Goal: Information Seeking & Learning: Learn about a topic

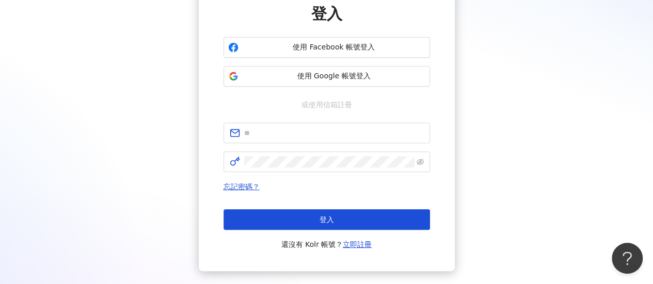
scroll to position [156, 0]
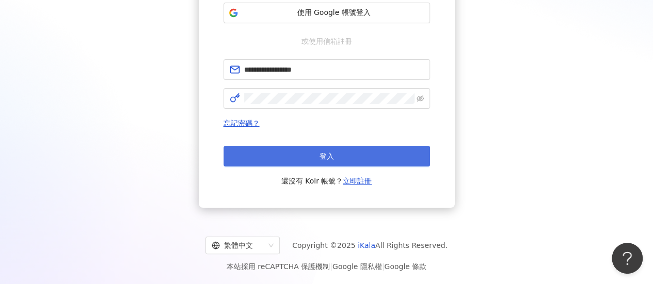
click at [343, 163] on button "登入" at bounding box center [326, 156] width 206 height 21
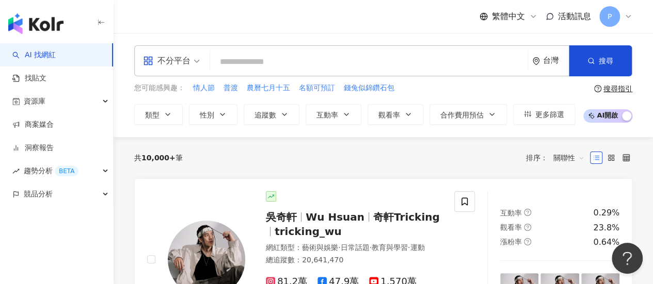
click at [297, 63] on input "search" at bounding box center [368, 62] width 309 height 20
paste input "**********"
type input "**********"
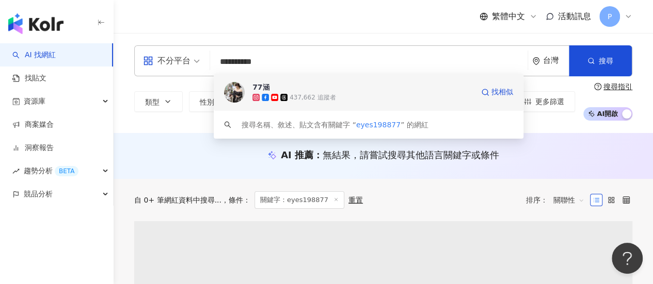
click at [290, 89] on span "77涵" at bounding box center [362, 87] width 221 height 10
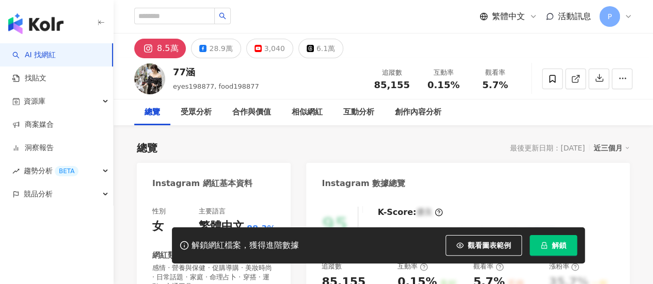
click at [557, 243] on span "解鎖" at bounding box center [559, 246] width 14 height 8
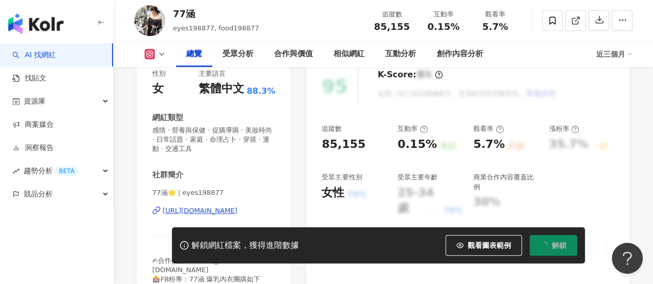
scroll to position [155, 0]
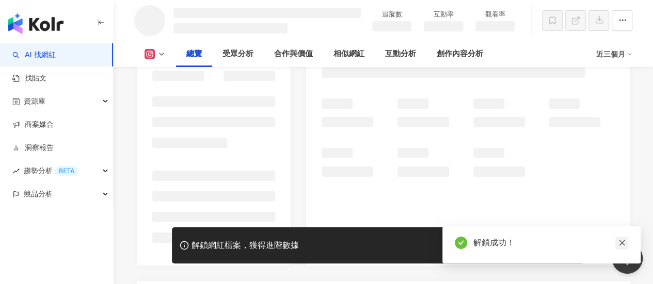
click at [621, 243] on icon "close" at bounding box center [622, 244] width 6 height 6
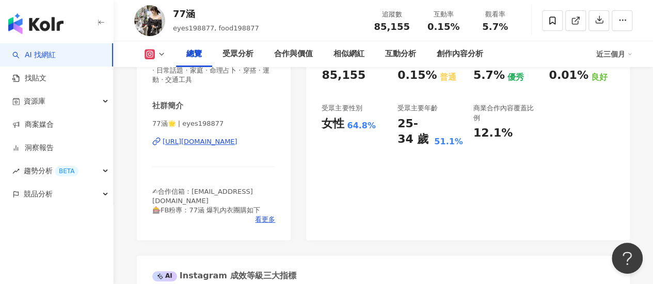
scroll to position [258, 0]
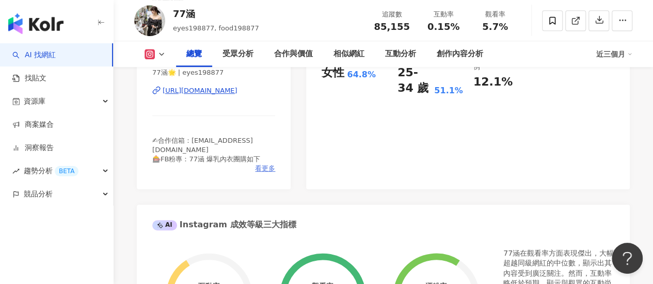
click at [270, 164] on span "看更多" at bounding box center [265, 168] width 20 height 9
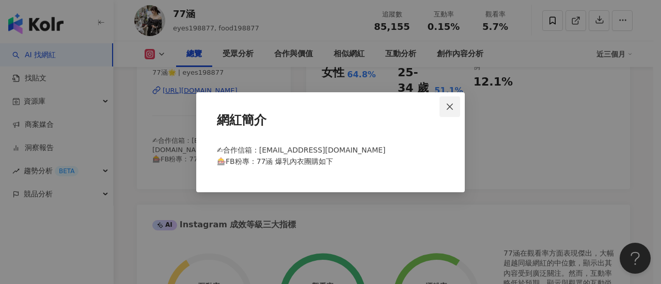
click at [445, 106] on span "Close" at bounding box center [449, 107] width 21 height 8
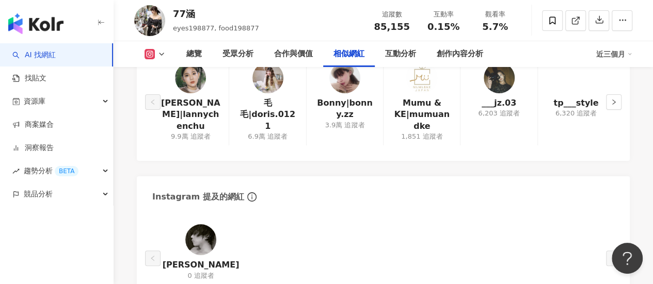
scroll to position [1703, 0]
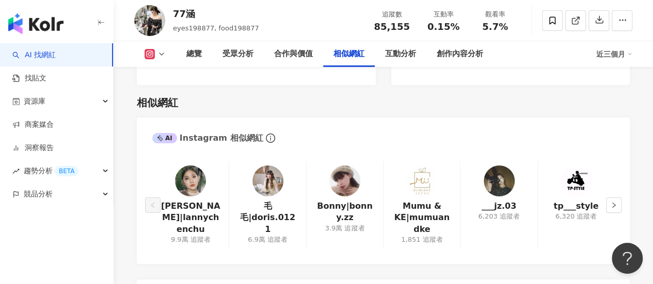
click at [502, 168] on img at bounding box center [499, 181] width 31 height 31
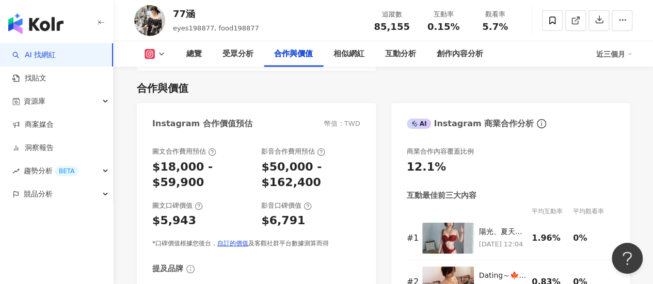
scroll to position [1393, 0]
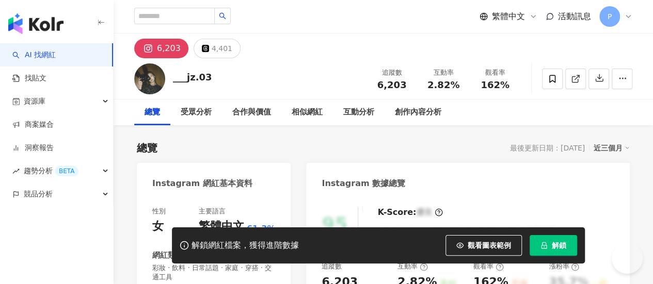
click at [231, 147] on div "總覽 最後更新日期：[DATE] 近三個月" at bounding box center [383, 148] width 493 height 14
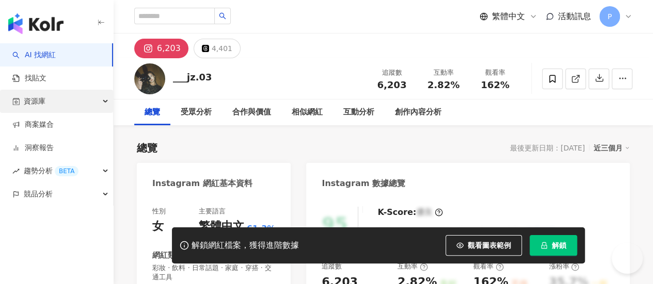
click at [33, 100] on span "資源庫" at bounding box center [35, 101] width 22 height 23
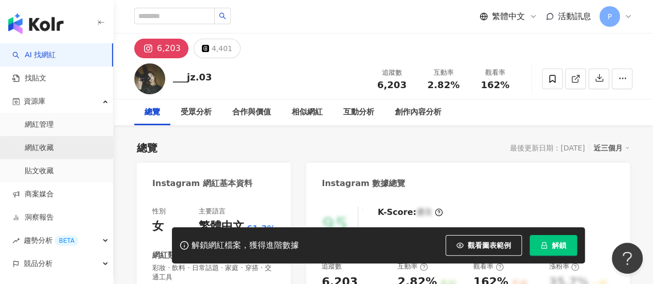
click at [39, 146] on link "網紅收藏" at bounding box center [39, 148] width 29 height 10
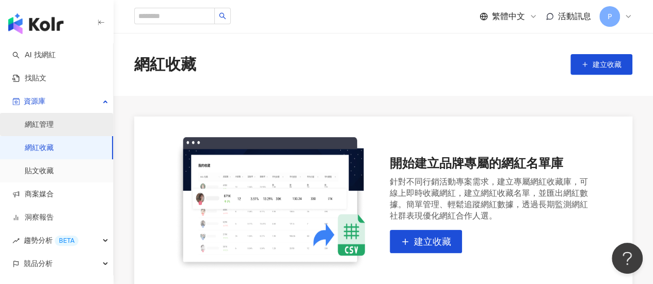
click at [44, 123] on link "網紅管理" at bounding box center [39, 125] width 29 height 10
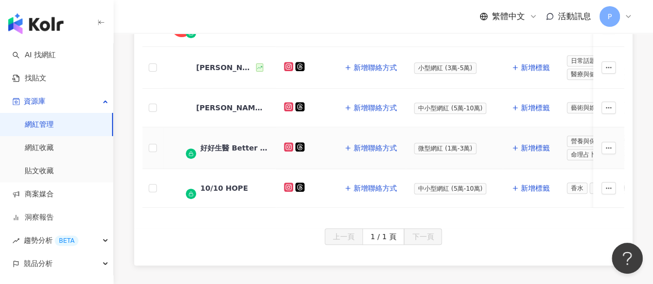
scroll to position [413, 0]
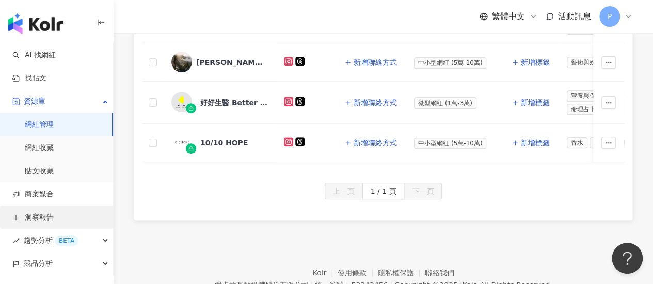
click at [45, 215] on link "洞察報告" at bounding box center [32, 218] width 41 height 10
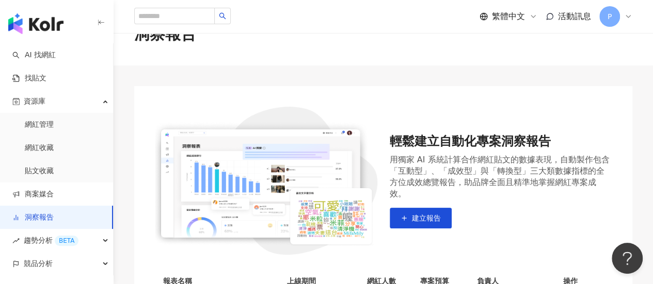
scroll to position [52, 0]
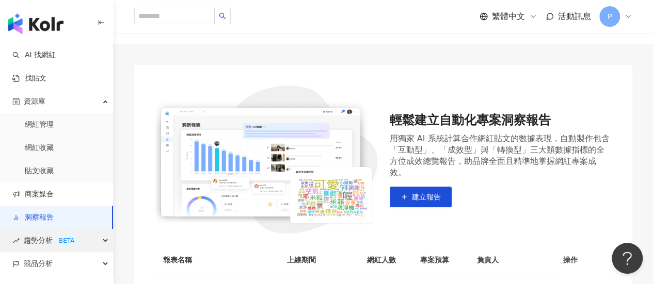
click at [18, 237] on icon "rise" at bounding box center [15, 240] width 7 height 7
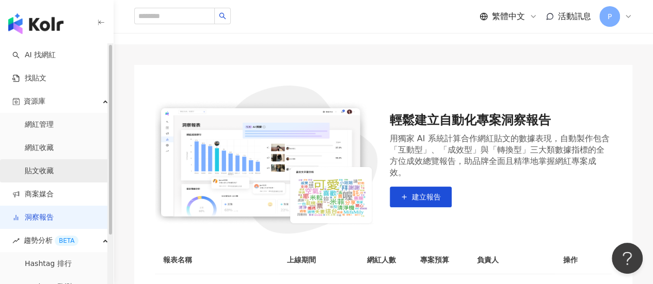
click at [36, 172] on link "貼文收藏" at bounding box center [39, 171] width 29 height 10
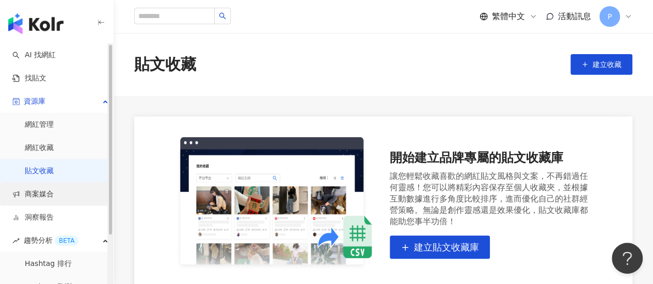
click at [37, 192] on link "商案媒合" at bounding box center [32, 194] width 41 height 10
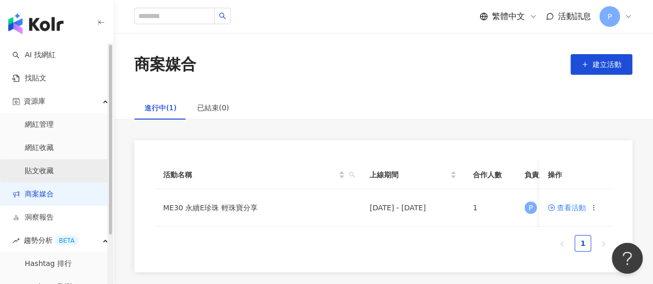
click at [49, 169] on link "貼文收藏" at bounding box center [39, 171] width 29 height 10
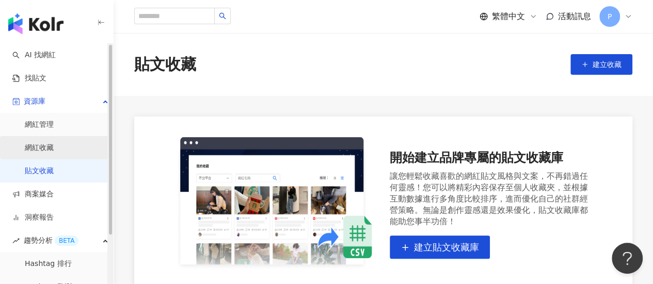
click at [41, 150] on link "網紅收藏" at bounding box center [39, 148] width 29 height 10
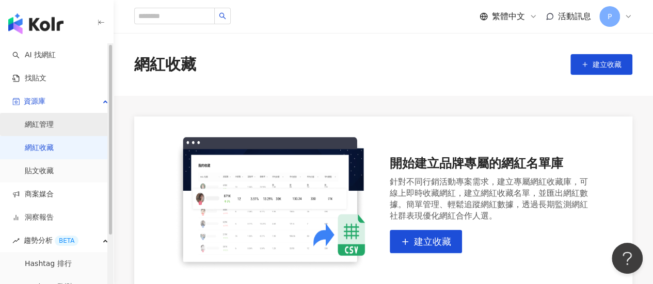
click at [49, 125] on link "網紅管理" at bounding box center [39, 125] width 29 height 10
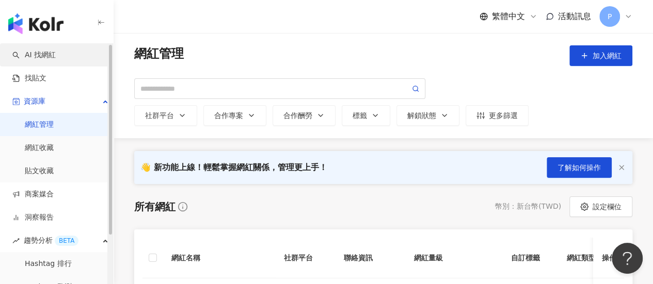
click at [47, 55] on link "AI 找網紅" at bounding box center [33, 55] width 43 height 10
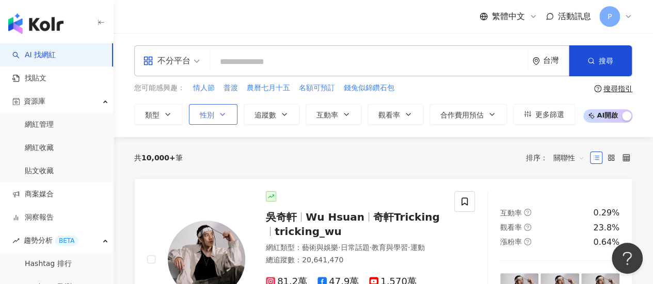
click at [218, 112] on icon "button" at bounding box center [222, 114] width 8 height 8
click at [164, 111] on icon "button" at bounding box center [168, 114] width 8 height 8
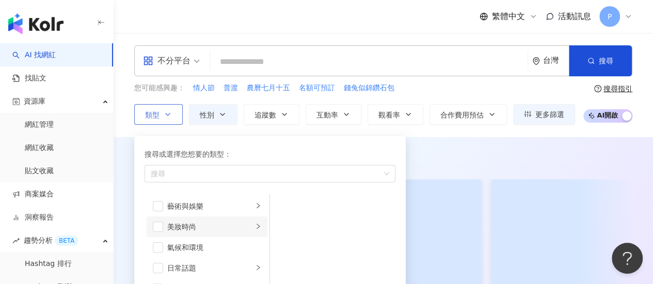
scroll to position [52, 0]
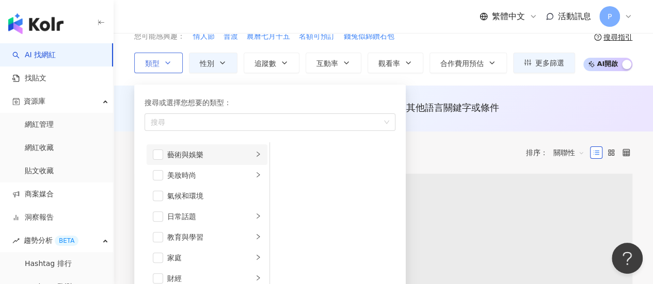
click at [157, 153] on span "button" at bounding box center [158, 155] width 10 height 10
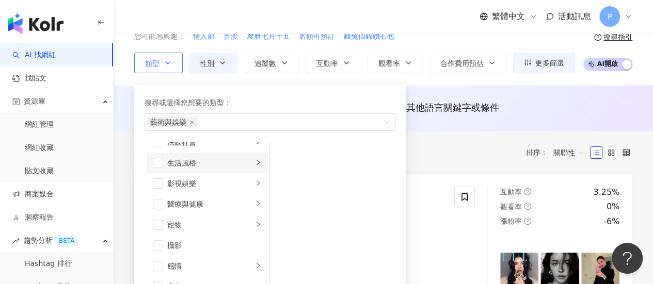
scroll to position [206, 0]
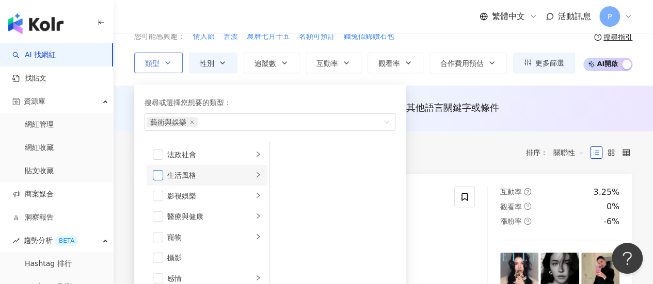
click at [156, 177] on span "button" at bounding box center [158, 175] width 10 height 10
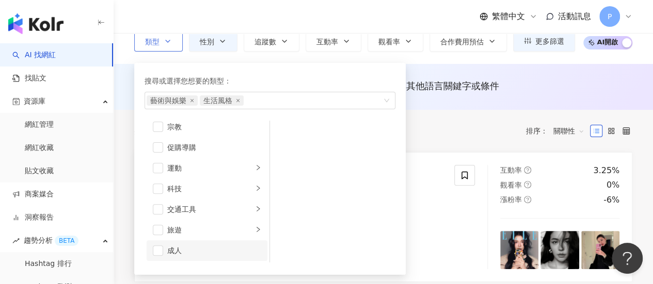
scroll to position [103, 0]
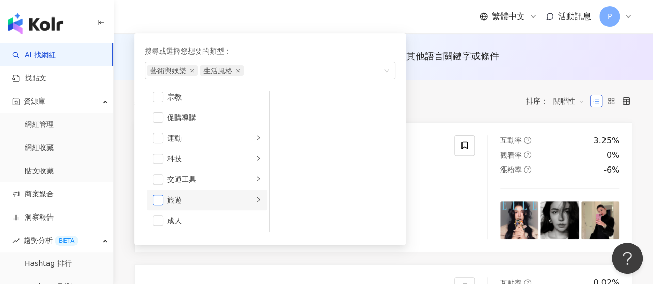
click at [158, 197] on span "button" at bounding box center [158, 200] width 10 height 10
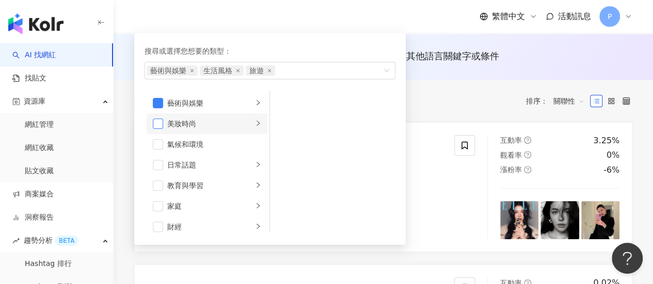
click at [158, 124] on span "button" at bounding box center [158, 124] width 10 height 10
click at [363, 49] on div "搜尋或選擇您想要的類型：" at bounding box center [270, 50] width 251 height 11
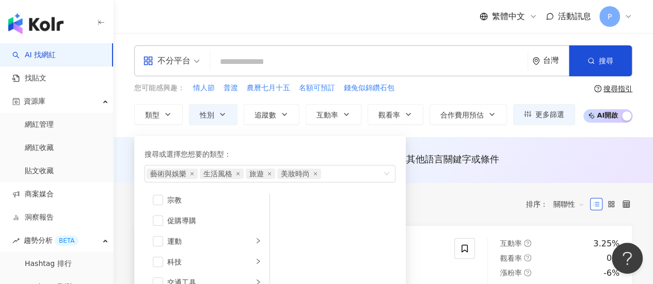
click at [438, 190] on div "共 10,000+ 筆 條件 ： 性別：女 重置 排序： 關聯性" at bounding box center [383, 204] width 498 height 42
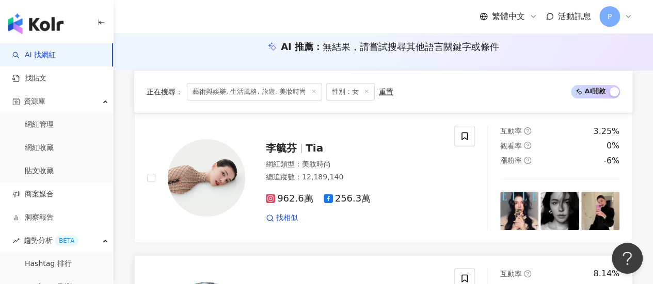
scroll to position [103, 0]
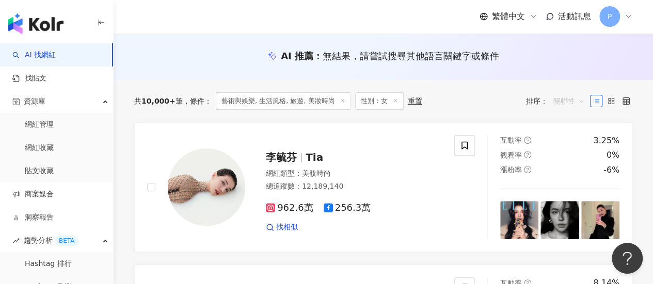
click at [567, 104] on span "關聯性" at bounding box center [568, 101] width 31 height 17
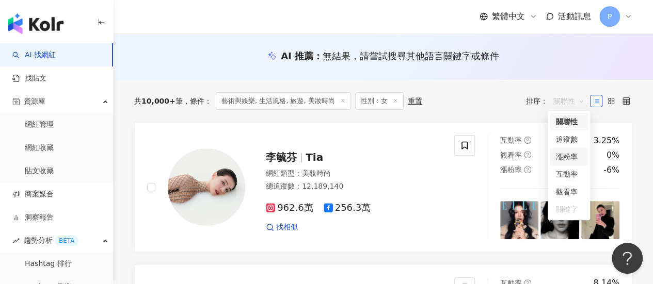
click at [560, 154] on div "漲粉率" at bounding box center [569, 156] width 26 height 11
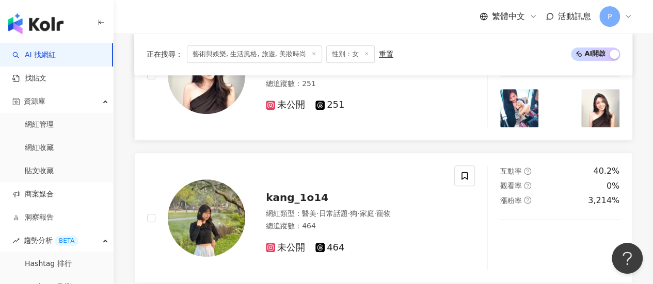
scroll to position [103, 0]
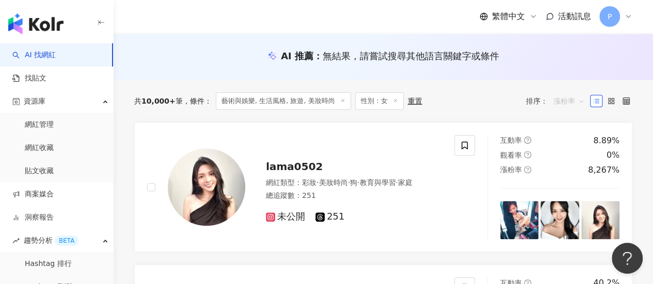
click at [568, 99] on span "漲粉率" at bounding box center [568, 101] width 31 height 17
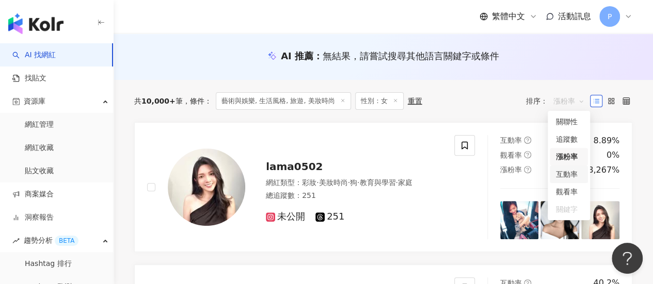
click at [568, 175] on div "互動率" at bounding box center [569, 174] width 26 height 11
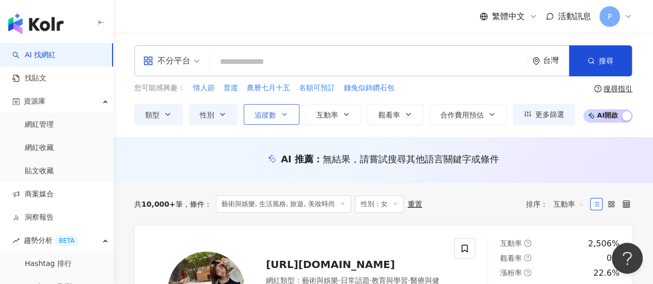
click at [281, 117] on icon "button" at bounding box center [284, 114] width 8 height 8
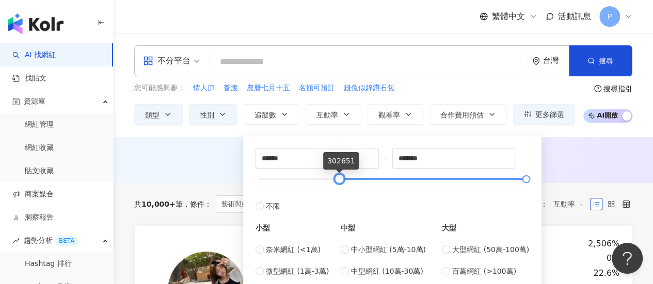
drag, startPoint x: 257, startPoint y: 180, endPoint x: 338, endPoint y: 180, distance: 81.0
click at [338, 180] on div at bounding box center [340, 180] width 6 height 6
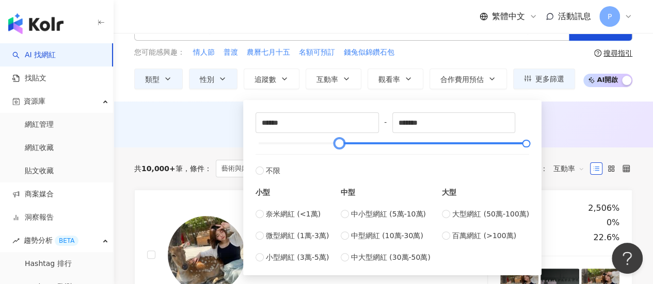
scroll to position [52, 0]
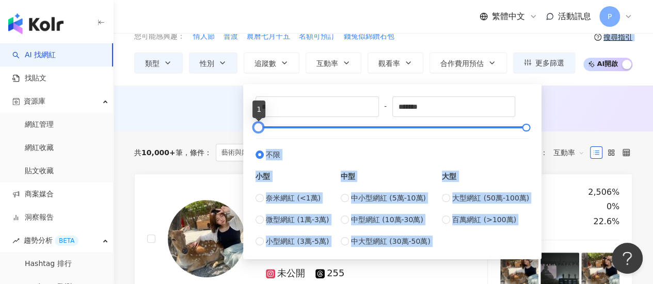
drag, startPoint x: 340, startPoint y: 127, endPoint x: 195, endPoint y: 129, distance: 145.0
click at [295, 148] on label "不限" at bounding box center [392, 149] width 274 height 22
click at [313, 171] on div "小型" at bounding box center [291, 176] width 73 height 11
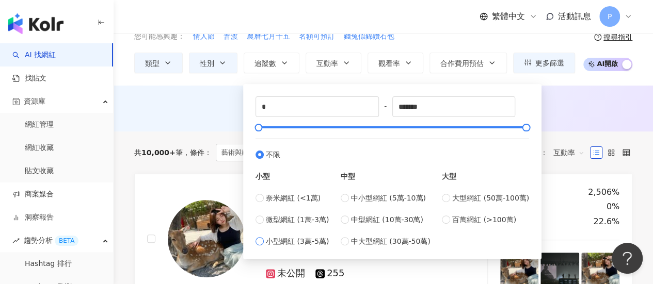
type input "*****"
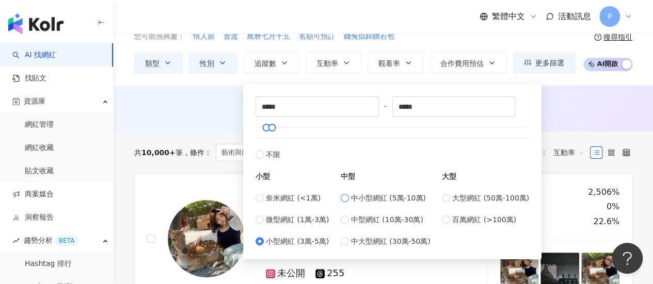
type input "*****"
click at [265, 244] on label "小型網紅 (3萬-5萬)" at bounding box center [291, 241] width 73 height 11
type input "*****"
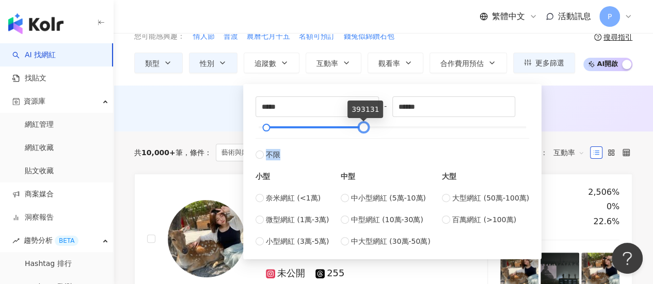
drag, startPoint x: 274, startPoint y: 127, endPoint x: 366, endPoint y: 134, distance: 92.1
click at [366, 134] on div "***** - ****** 不限 小型 奈米網紅 (<1萬) 微型網紅 (1萬-3萬) 小型網紅 (3萬-5萬) 中型 中小型網紅 (5萬-10萬) 中型網…" at bounding box center [392, 172] width 274 height 151
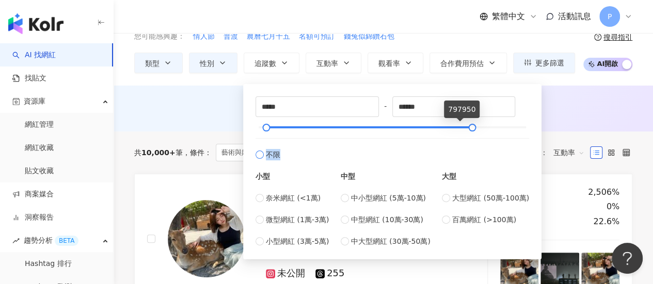
type input "*******"
click at [475, 142] on label "不限" at bounding box center [392, 149] width 274 height 22
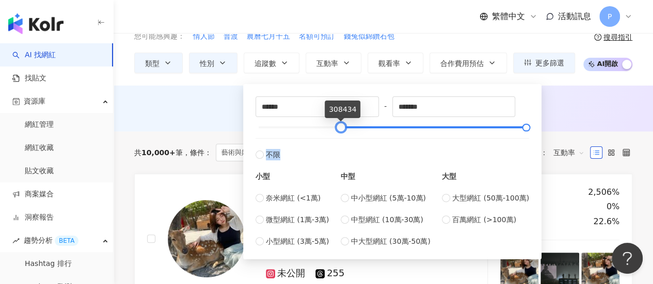
drag, startPoint x: 260, startPoint y: 125, endPoint x: 343, endPoint y: 134, distance: 83.0
click at [343, 134] on div "****** - ******* 不限 小型 奈米網紅 (<1萬) 微型網紅 (1萬-3萬) 小型網紅 (3萬-5萬) 中型 中小型網紅 (5萬-10萬) 中…" at bounding box center [392, 172] width 274 height 151
click at [455, 151] on label "不限" at bounding box center [392, 149] width 274 height 22
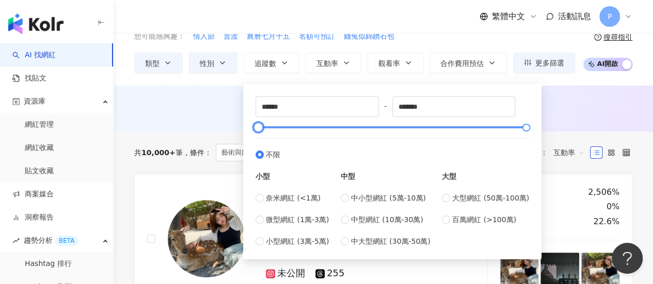
click at [350, 126] on div at bounding box center [393, 127] width 268 height 6
click at [339, 126] on div at bounding box center [393, 127] width 268 height 6
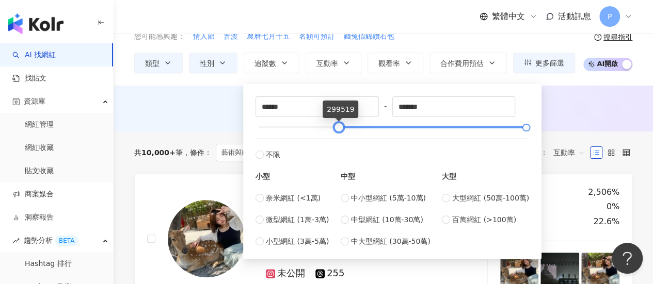
type input "******"
click at [345, 127] on div at bounding box center [343, 128] width 6 height 6
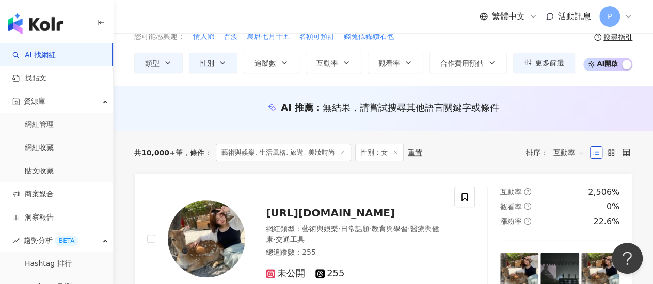
click at [583, 120] on div "AI 推薦 ： 無結果，請嘗試搜尋其他語言關鍵字或條件" at bounding box center [383, 109] width 539 height 46
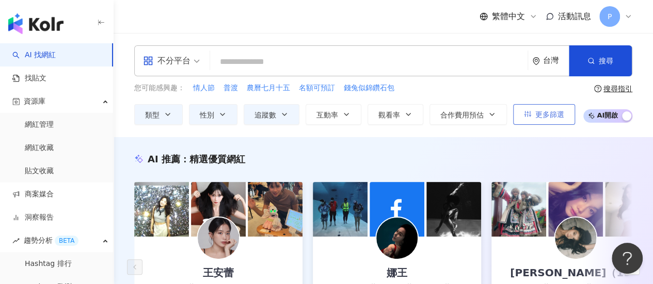
click at [538, 117] on span "更多篩選" at bounding box center [549, 114] width 29 height 8
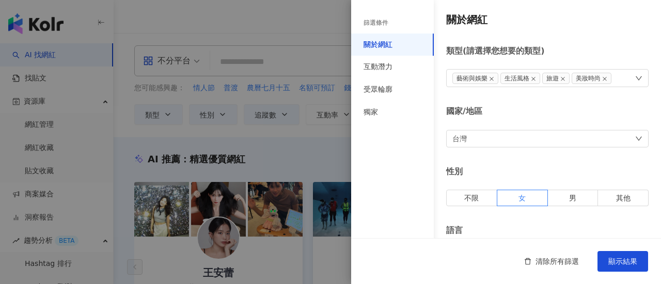
click at [312, 28] on div at bounding box center [330, 142] width 661 height 284
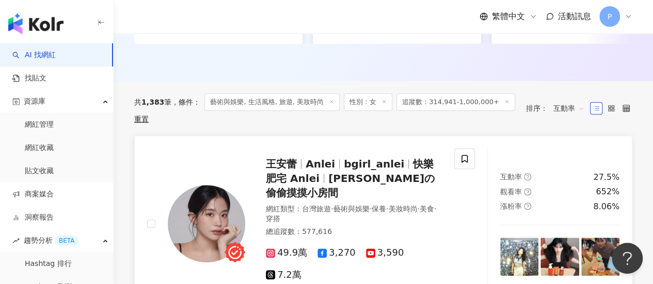
scroll to position [310, 0]
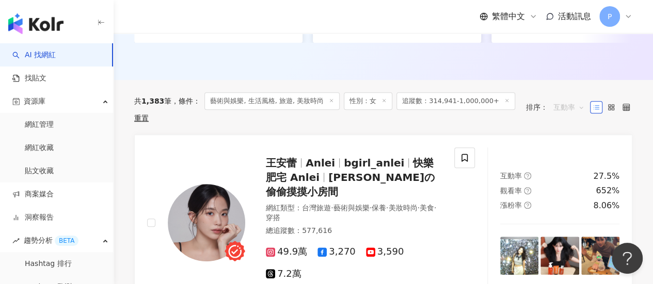
click at [558, 113] on span "互動率" at bounding box center [568, 107] width 31 height 17
click at [567, 153] on div "追蹤數" at bounding box center [569, 153] width 26 height 11
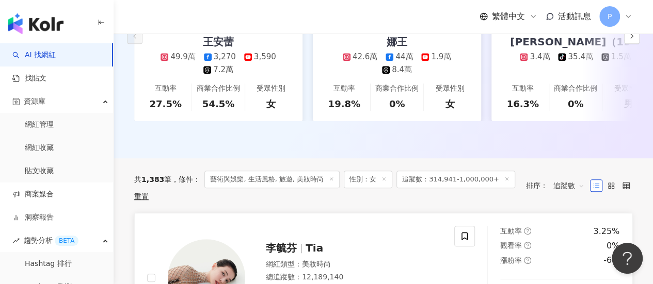
scroll to position [361, 0]
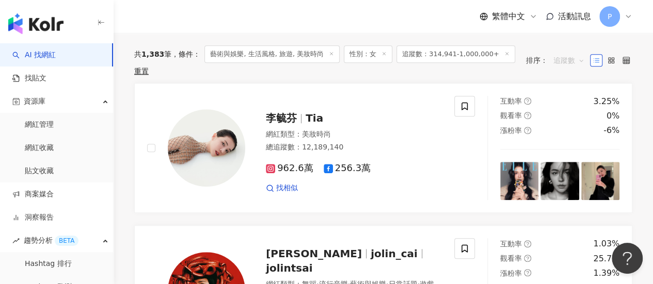
click at [568, 61] on span "追蹤數" at bounding box center [568, 60] width 31 height 17
click at [500, 74] on div "共 1,383 筆 條件 ： 藝術與娛樂, 生活風格, 旅遊, 美妝時尚 性別：女 追蹤數：314,941-1,000,000+ 重置" at bounding box center [324, 60] width 381 height 30
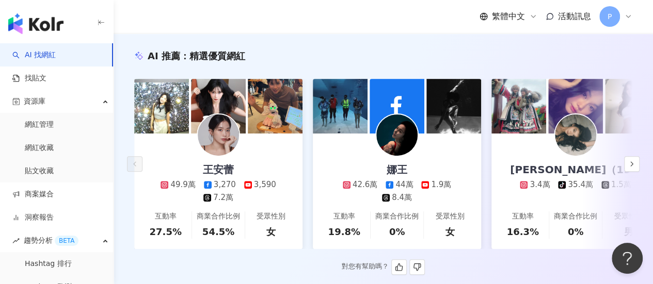
scroll to position [0, 0]
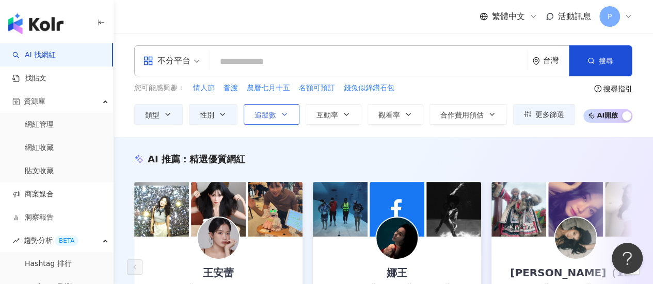
click at [273, 111] on span "追蹤數" at bounding box center [265, 115] width 22 height 8
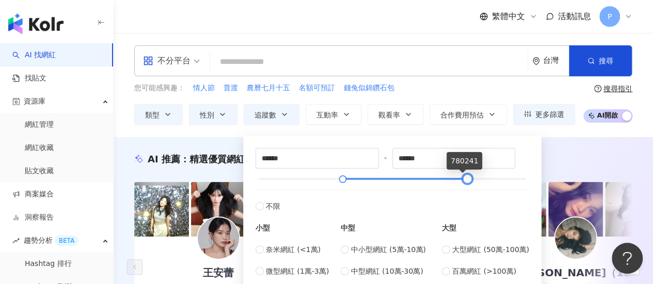
type input "******"
drag, startPoint x: 524, startPoint y: 178, endPoint x: 470, endPoint y: 182, distance: 54.4
click at [470, 182] on div at bounding box center [469, 180] width 6 height 6
click at [466, 91] on div "您可能感興趣： 情人節 普渡 農曆七月十五 名額可預訂 錢兔似錦鑽石包" at bounding box center [354, 88] width 441 height 11
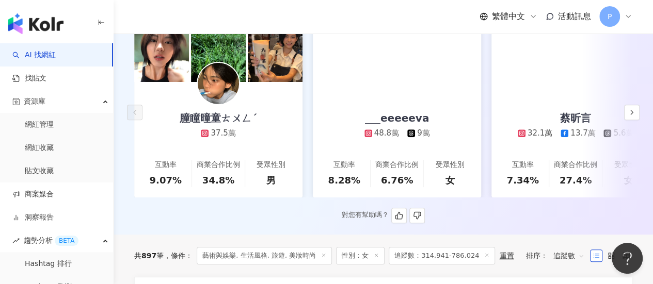
scroll to position [103, 0]
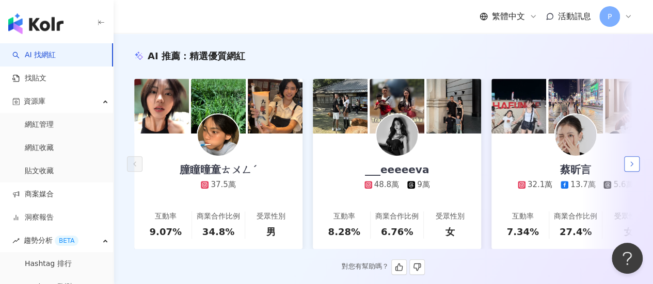
click at [633, 168] on icon "button" at bounding box center [632, 164] width 8 height 8
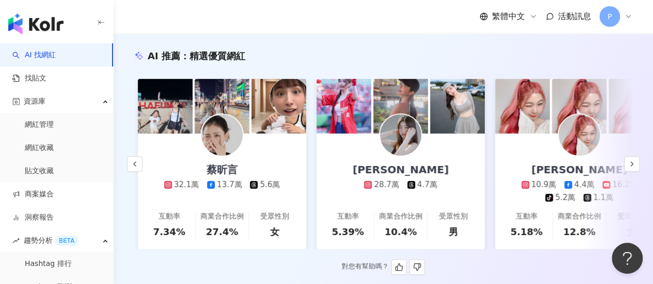
scroll to position [0, 357]
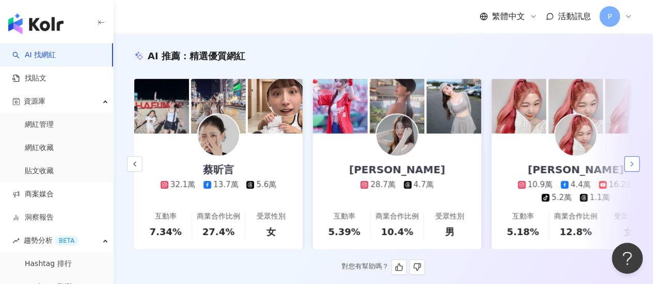
click at [635, 168] on icon "button" at bounding box center [632, 164] width 8 height 8
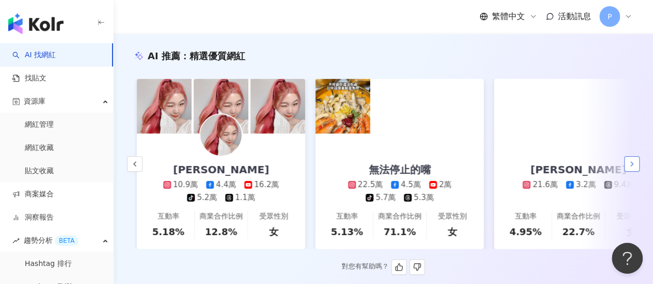
scroll to position [0, 714]
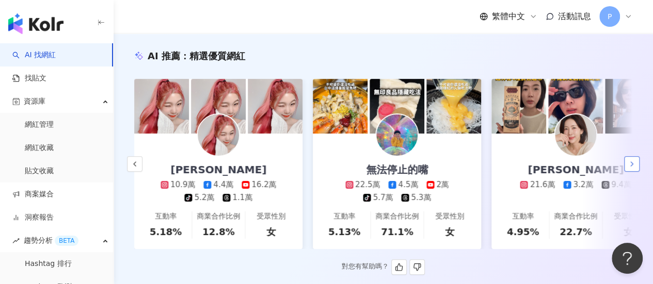
click at [633, 168] on icon "button" at bounding box center [632, 164] width 8 height 8
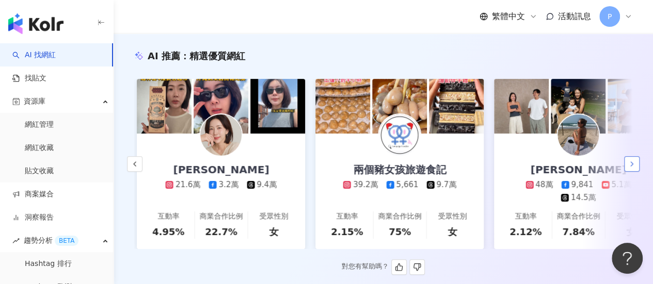
scroll to position [0, 1071]
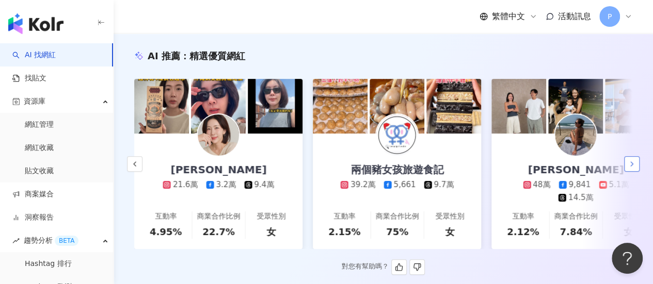
click at [634, 168] on icon "button" at bounding box center [632, 164] width 8 height 8
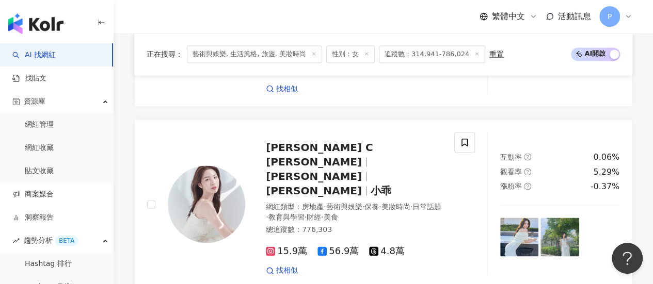
scroll to position [671, 0]
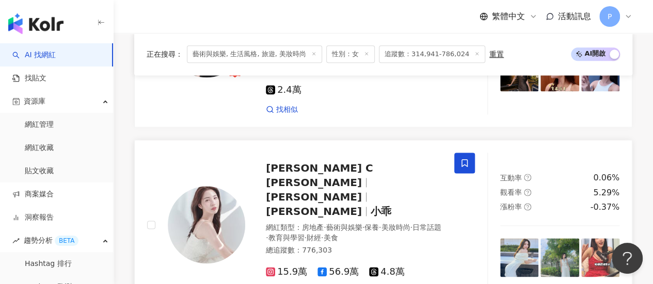
click at [461, 158] on icon at bounding box center [464, 162] width 9 height 9
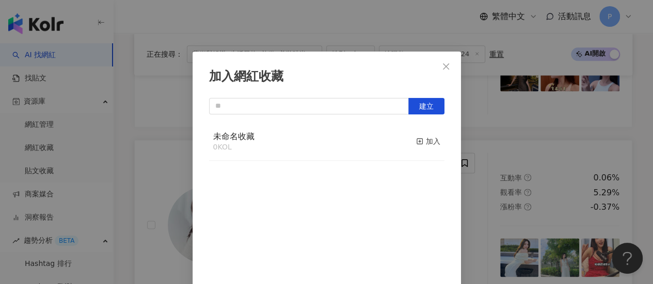
scroll to position [36, 0]
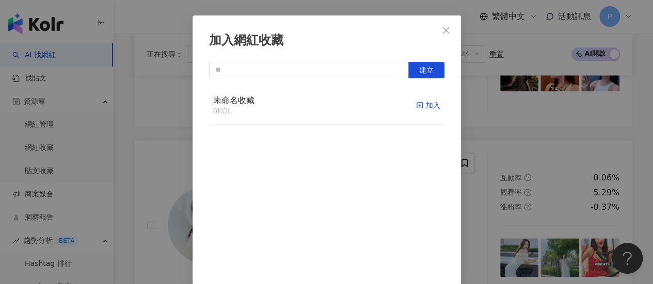
click at [417, 106] on rect "button" at bounding box center [420, 106] width 6 height 6
click at [244, 99] on span "未命名收藏" at bounding box center [233, 100] width 41 height 10
click at [408, 106] on div "取消收藏" at bounding box center [421, 105] width 39 height 11
click at [444, 28] on icon "close" at bounding box center [446, 30] width 8 height 8
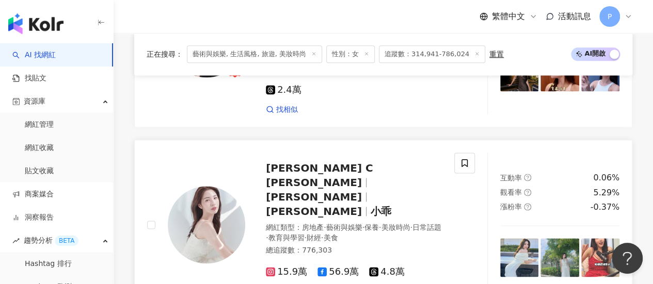
click at [331, 162] on span "Catherine C 朱琦郁" at bounding box center [319, 175] width 107 height 27
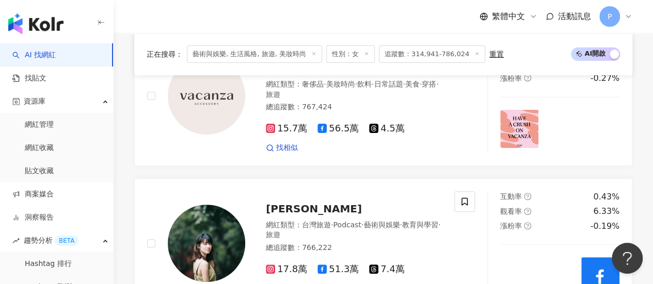
scroll to position [2219, 0]
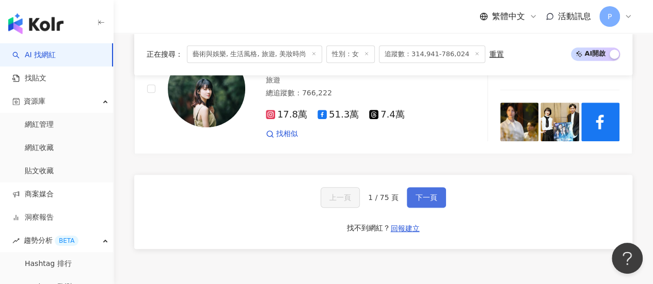
click at [434, 194] on span "下一頁" at bounding box center [426, 198] width 22 height 8
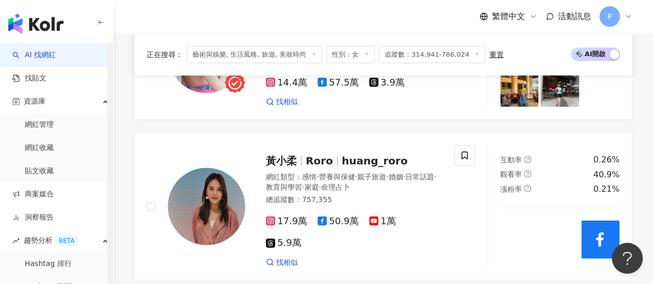
scroll to position [1004, 0]
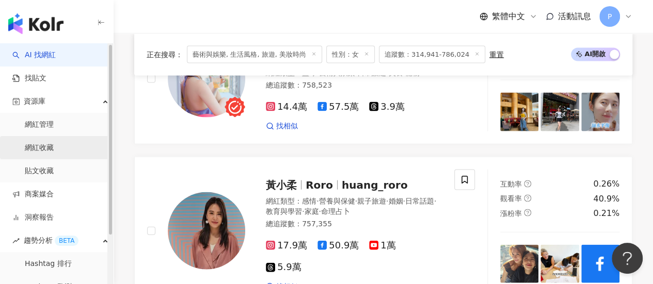
click at [41, 148] on link "網紅收藏" at bounding box center [39, 148] width 29 height 10
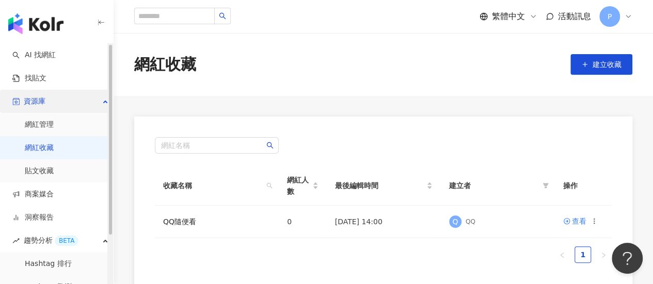
click at [41, 98] on span "資源庫" at bounding box center [35, 101] width 22 height 23
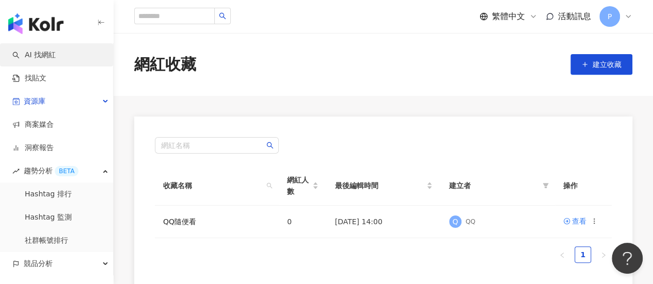
click at [38, 58] on link "AI 找網紅" at bounding box center [33, 55] width 43 height 10
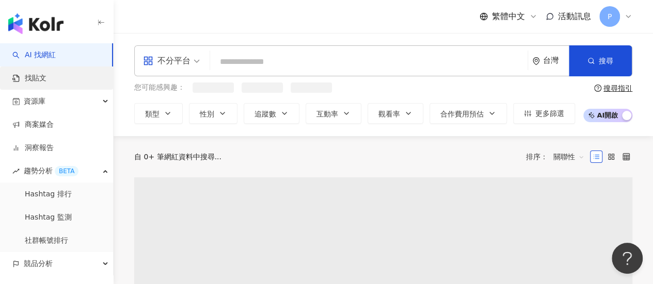
click at [39, 84] on link "找貼文" at bounding box center [29, 78] width 34 height 10
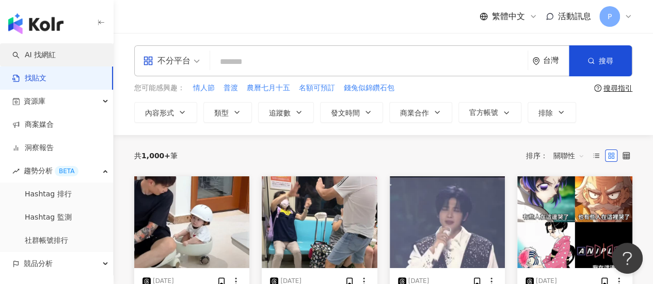
click at [45, 56] on link "AI 找網紅" at bounding box center [33, 55] width 43 height 10
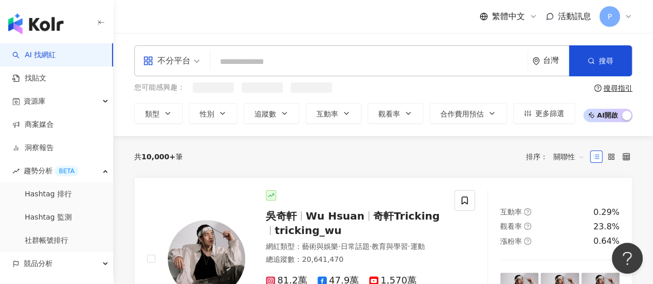
click at [276, 58] on input "search" at bounding box center [368, 62] width 309 height 20
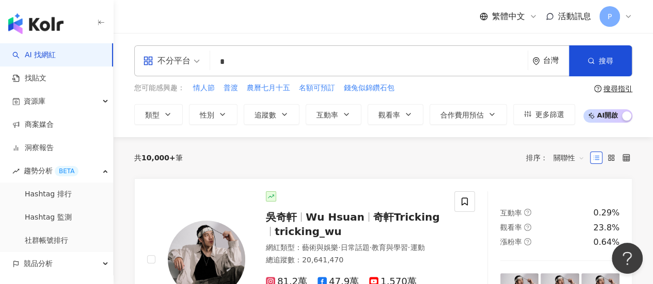
type input "**"
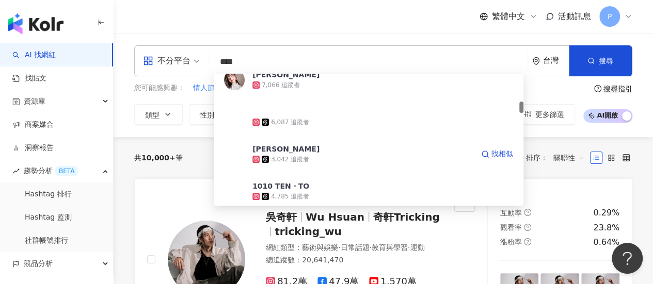
scroll to position [464, 0]
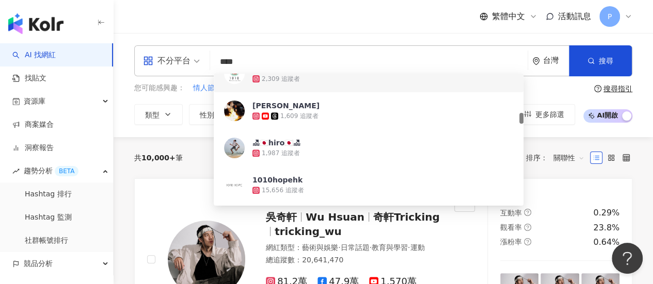
drag, startPoint x: 274, startPoint y: 62, endPoint x: 284, endPoint y: 22, distance: 40.9
click at [276, 53] on input "****" at bounding box center [368, 62] width 309 height 20
type input "*"
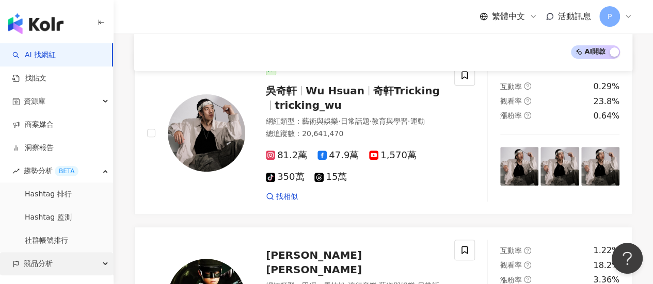
scroll to position [155, 0]
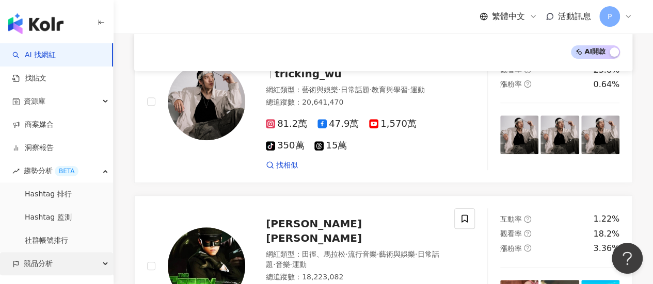
click at [36, 261] on span "競品分析" at bounding box center [38, 263] width 29 height 23
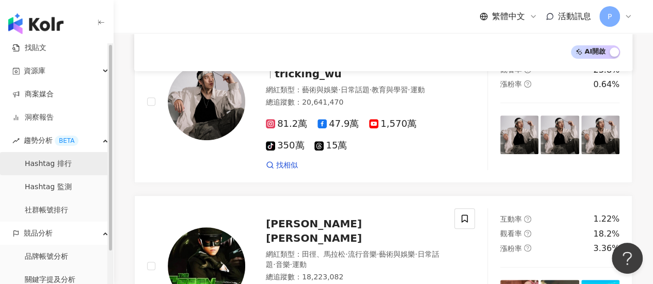
scroll to position [37, 0]
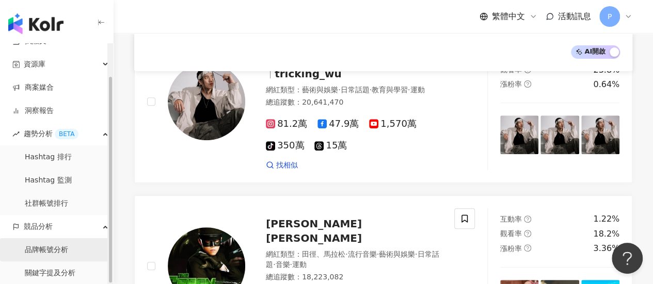
click at [36, 251] on link "品牌帳號分析" at bounding box center [46, 250] width 43 height 10
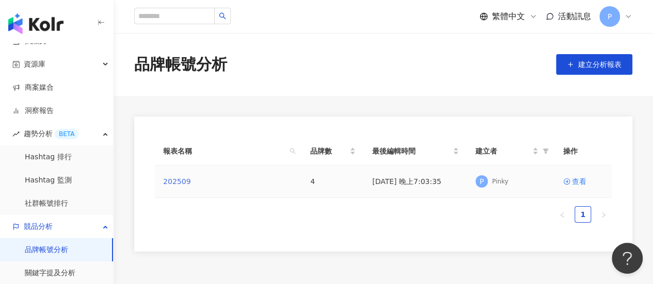
click at [179, 185] on link "202509" at bounding box center [176, 181] width 27 height 11
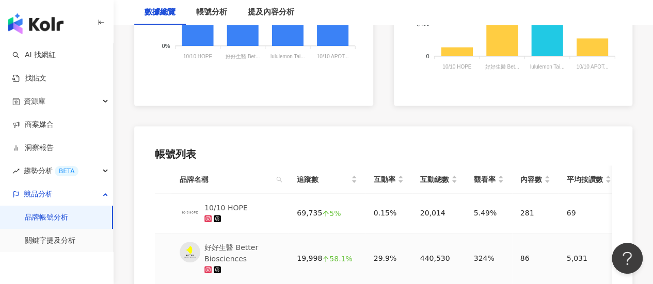
scroll to position [534, 0]
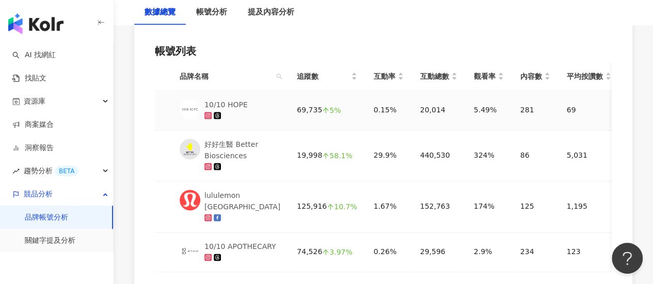
click at [235, 104] on div "10/10 HOPE" at bounding box center [225, 104] width 43 height 11
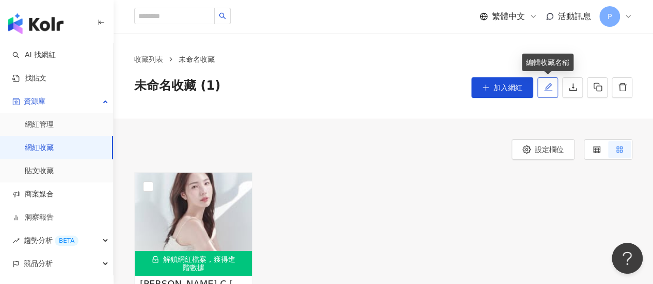
click at [553, 85] on button "button" at bounding box center [547, 87] width 21 height 21
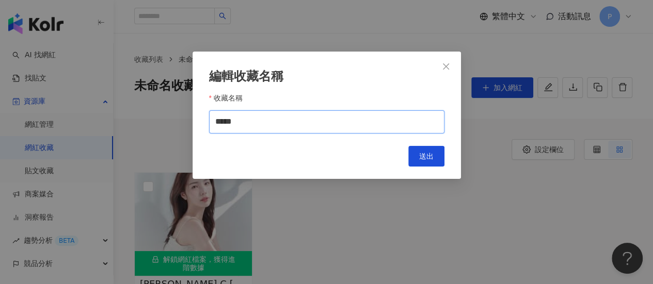
drag, startPoint x: 265, startPoint y: 128, endPoint x: 169, endPoint y: 115, distance: 96.3
click at [169, 115] on div "編輯收藏名稱 收藏名稱 ***** Cancel 送出" at bounding box center [326, 142] width 653 height 284
type input "*****"
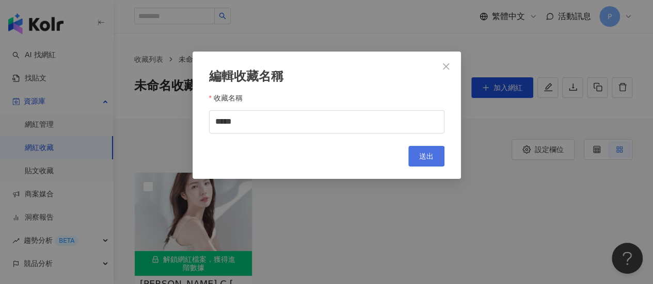
click at [421, 155] on span "送出" at bounding box center [426, 156] width 14 height 8
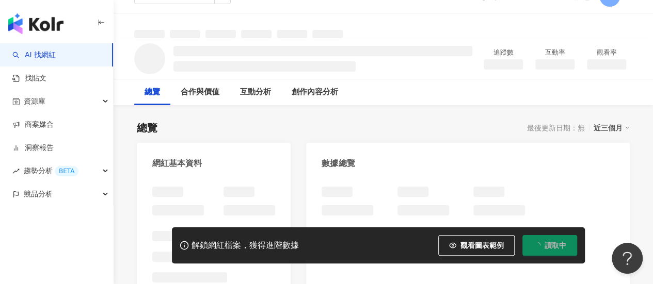
scroll to position [52, 0]
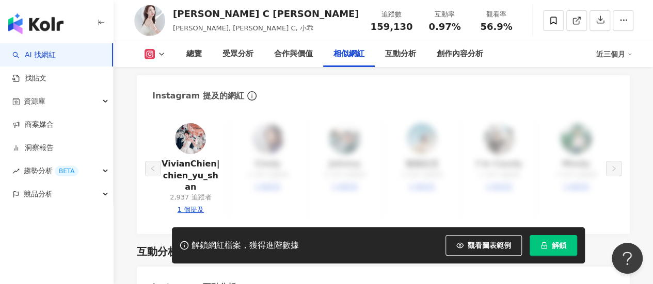
scroll to position [1858, 0]
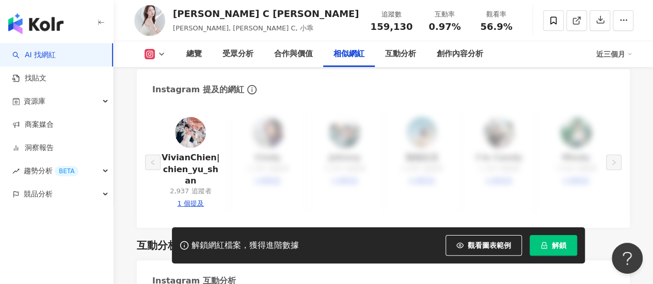
click at [196, 202] on div "1 個提及" at bounding box center [191, 203] width 26 height 9
type input "**********"
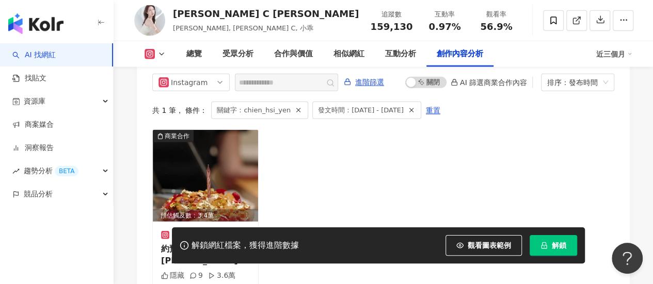
scroll to position [3208, 0]
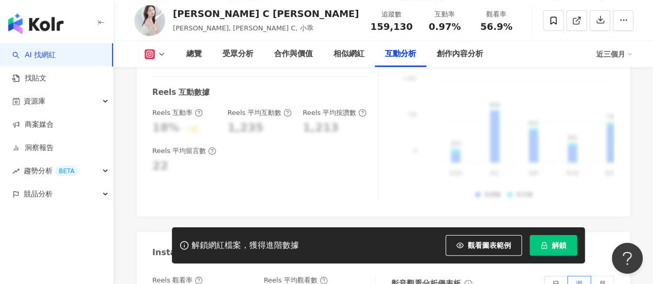
scroll to position [2168, 0]
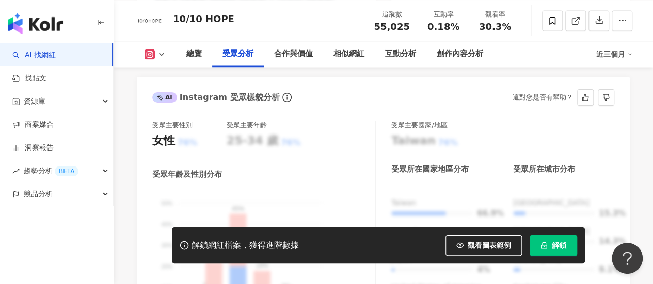
scroll to position [1032, 0]
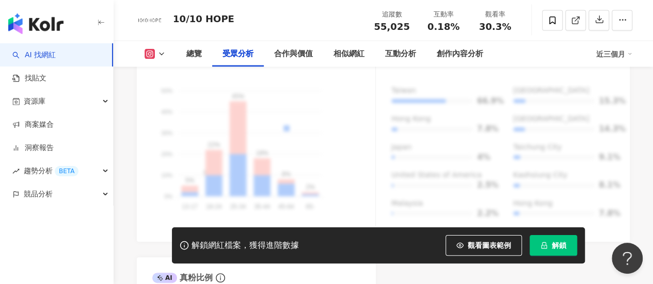
click at [615, 194] on div "受眾主要性別 女性 76% 受眾主要年齡 25-34 歲 76% 受眾年齡及性別分布 男性 女性 50% 50% 40% 40% 30% 30% 20% 20…" at bounding box center [383, 120] width 493 height 244
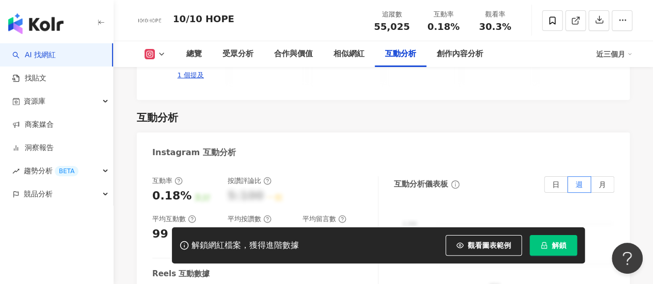
scroll to position [2013, 0]
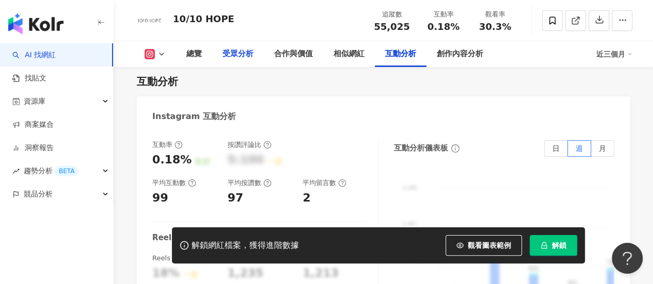
click at [239, 62] on div "受眾分析" at bounding box center [238, 54] width 52 height 26
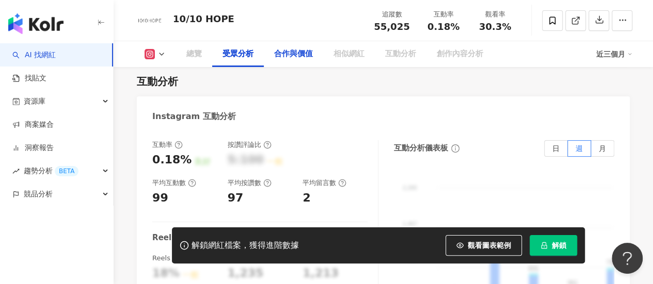
scroll to position [898, 0]
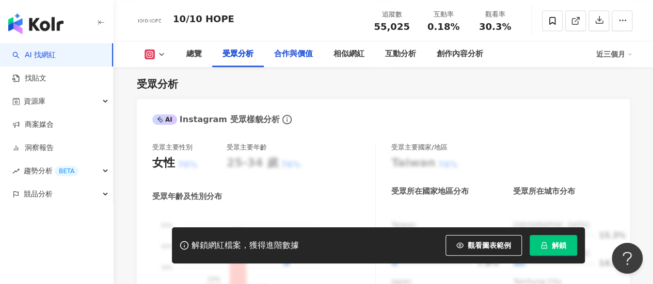
click at [298, 55] on div "合作與價值" at bounding box center [293, 54] width 39 height 12
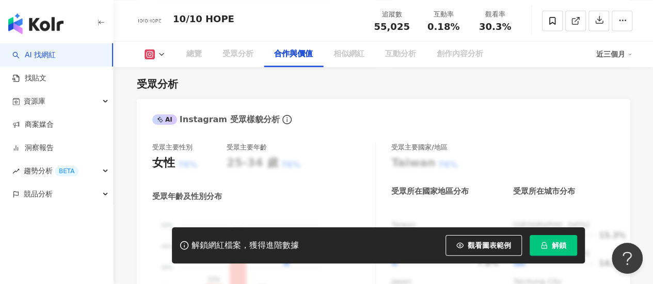
scroll to position [1386, 0]
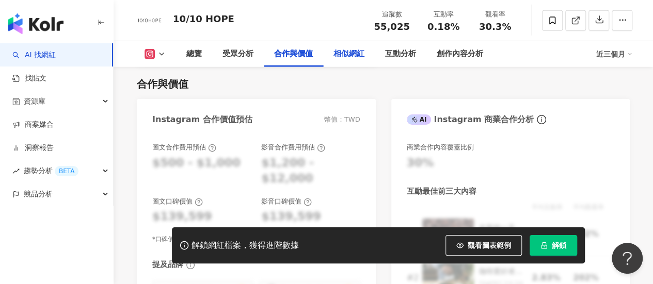
click at [348, 57] on div "相似網紅" at bounding box center [348, 54] width 31 height 12
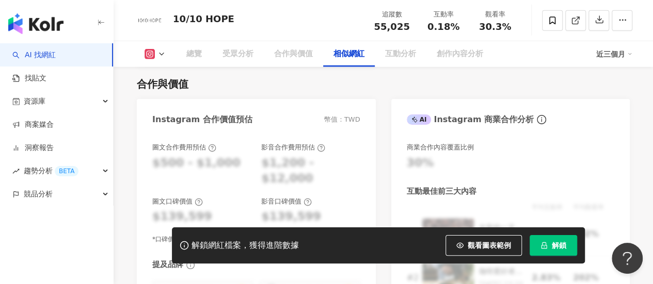
scroll to position [1679, 0]
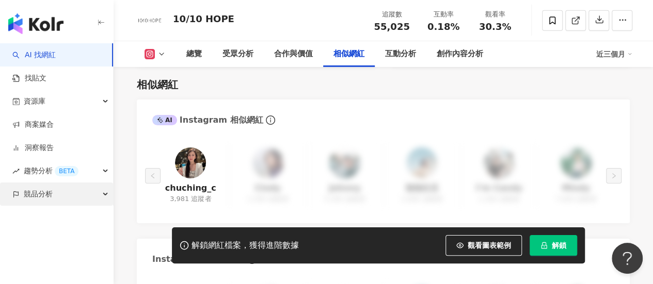
click at [40, 195] on span "競品分析" at bounding box center [38, 194] width 29 height 23
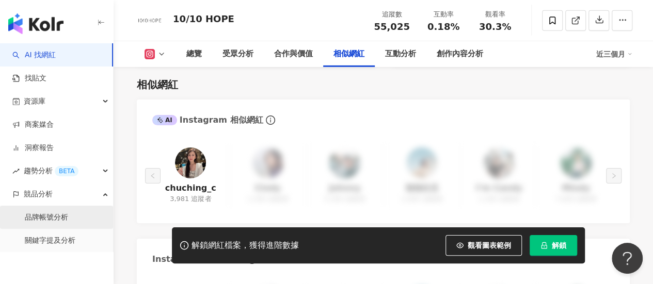
click at [52, 223] on link "品牌帳號分析" at bounding box center [46, 218] width 43 height 10
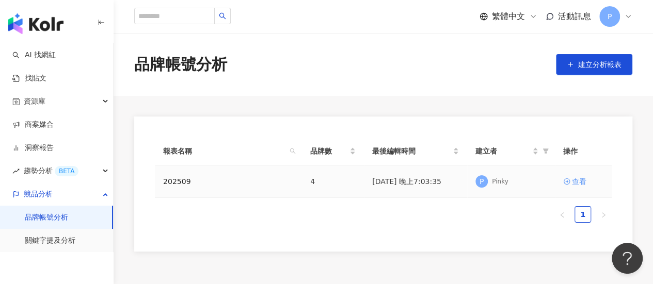
click at [573, 183] on div "查看" at bounding box center [579, 181] width 14 height 11
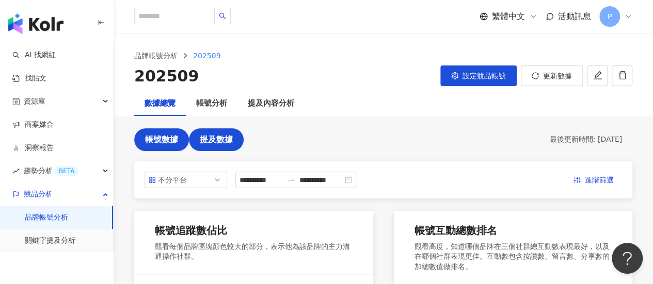
click at [224, 141] on span "提及數據" at bounding box center [216, 139] width 33 height 9
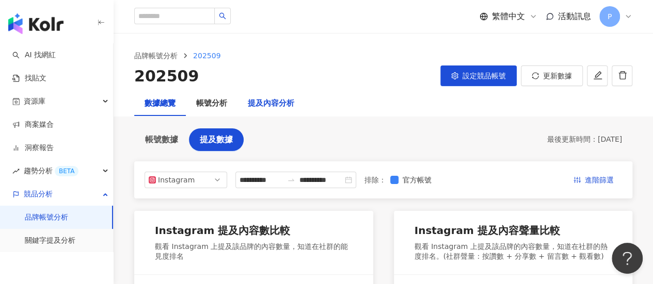
click at [279, 105] on div "提及內容分析" at bounding box center [271, 104] width 46 height 12
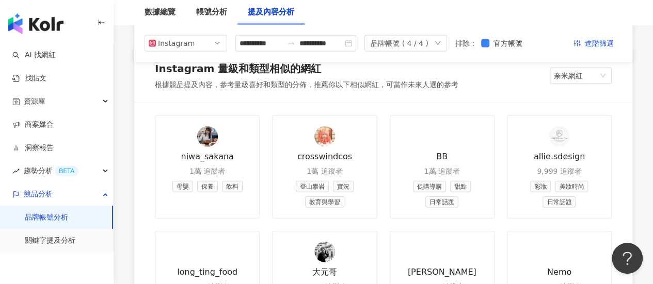
scroll to position [1187, 0]
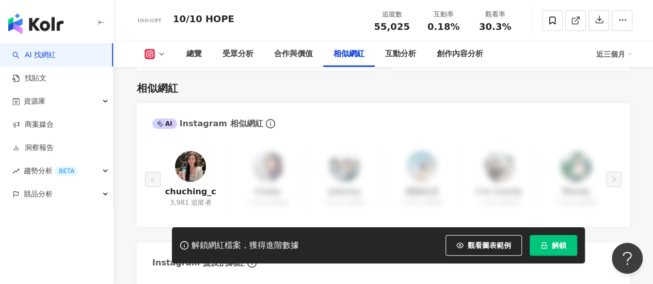
scroll to position [1666, 0]
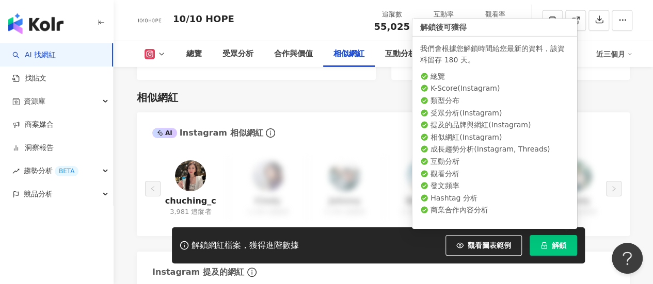
click at [549, 244] on button "解鎖" at bounding box center [553, 245] width 47 height 21
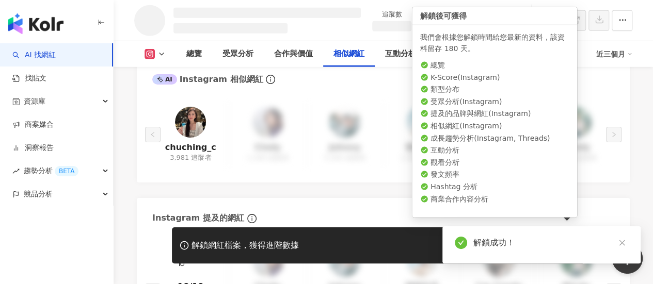
scroll to position [1445, 0]
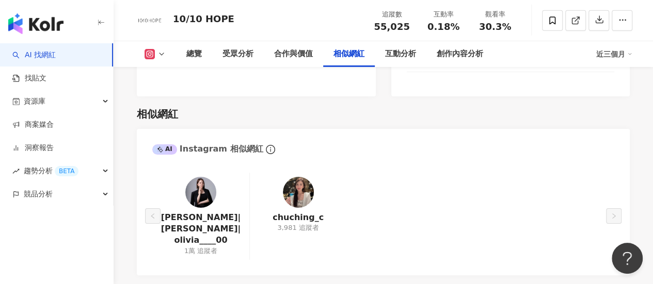
scroll to position [1688, 0]
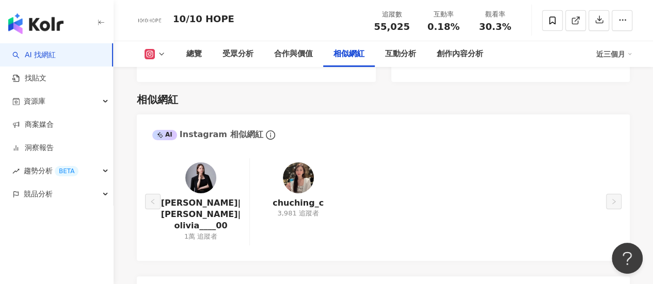
click at [210, 173] on img at bounding box center [200, 178] width 31 height 31
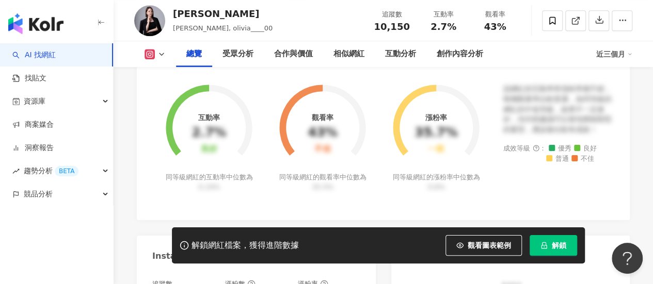
scroll to position [619, 0]
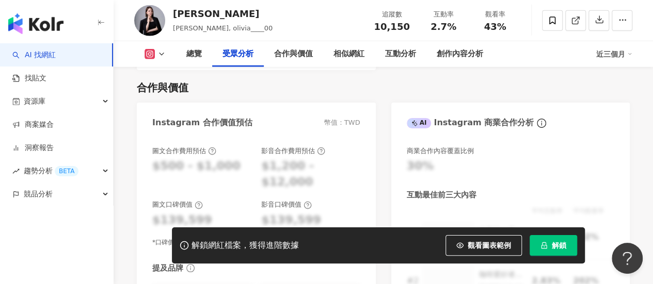
scroll to position [1393, 0]
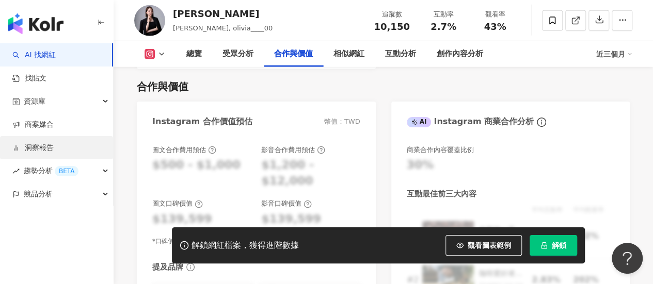
click at [44, 146] on link "洞察報告" at bounding box center [32, 148] width 41 height 10
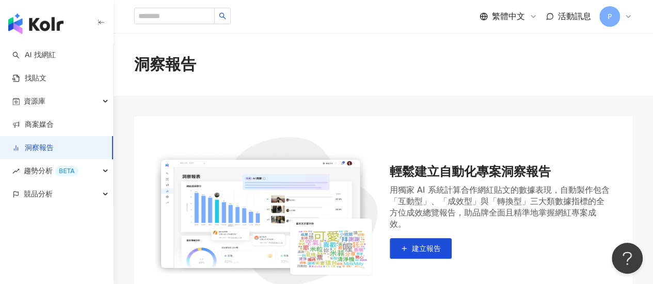
scroll to position [103, 0]
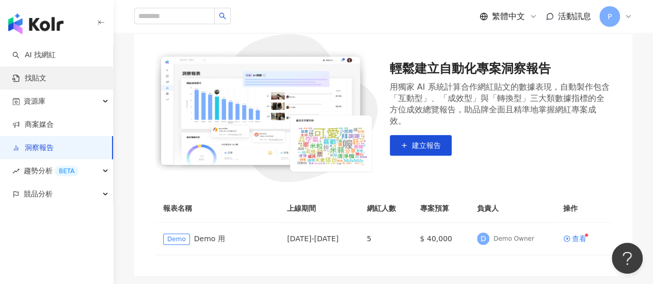
click at [34, 78] on link "找貼文" at bounding box center [29, 78] width 34 height 10
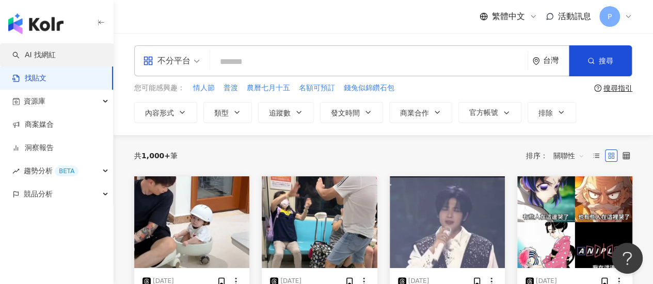
click at [24, 56] on link "AI 找網紅" at bounding box center [33, 55] width 43 height 10
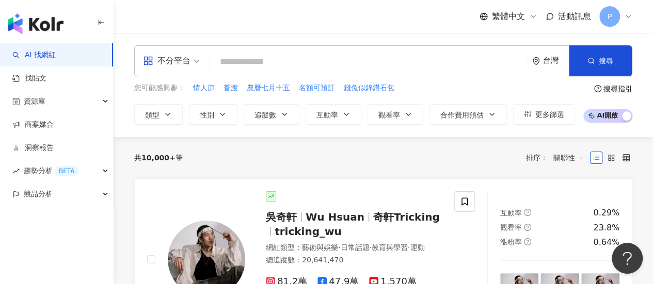
click at [259, 64] on input "search" at bounding box center [368, 62] width 309 height 20
type input "*"
type input "**"
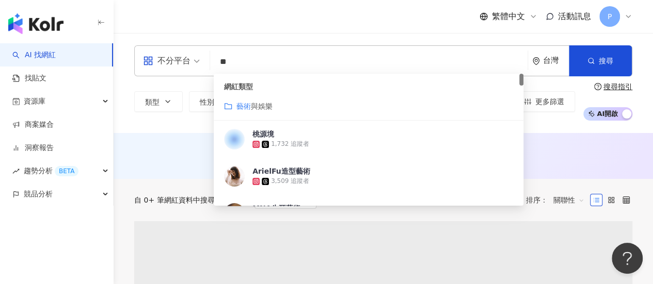
click at [264, 108] on span "與娛樂" at bounding box center [262, 106] width 22 height 8
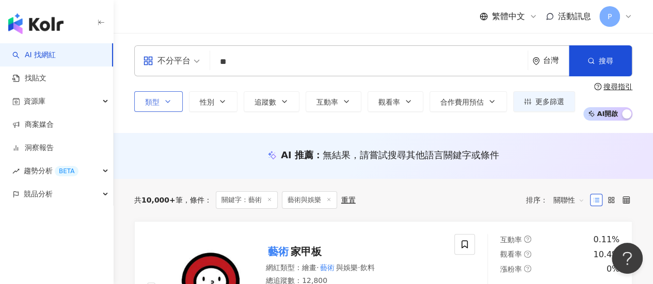
click at [156, 103] on span "類型" at bounding box center [152, 102] width 14 height 8
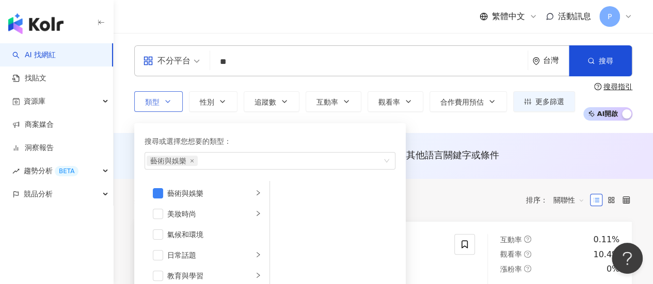
click at [156, 103] on span "類型" at bounding box center [152, 102] width 14 height 8
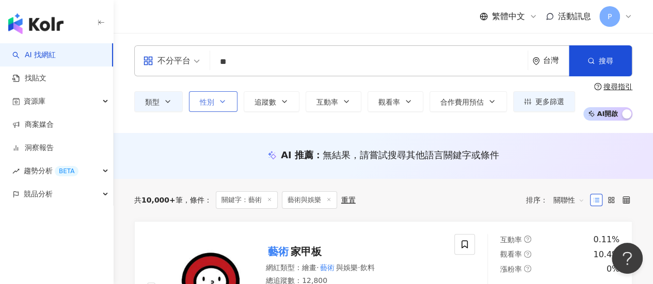
click at [218, 98] on icon "button" at bounding box center [222, 102] width 8 height 8
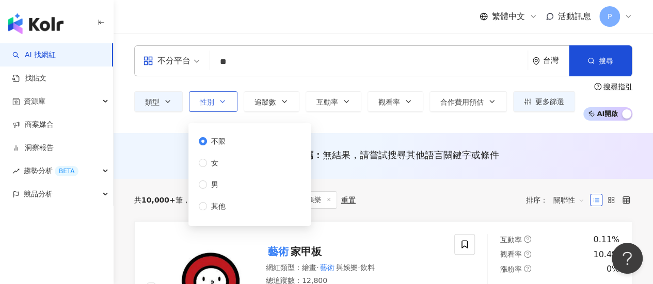
click at [219, 105] on icon "button" at bounding box center [222, 102] width 8 height 8
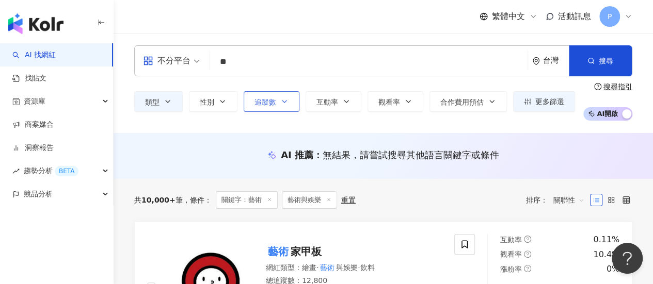
click at [281, 103] on icon "button" at bounding box center [284, 102] width 8 height 8
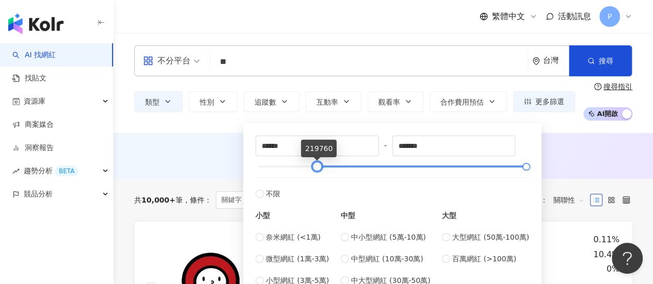
type input "******"
drag, startPoint x: 260, startPoint y: 169, endPoint x: 319, endPoint y: 170, distance: 59.4
click at [319, 170] on div at bounding box center [318, 167] width 6 height 6
click at [202, 135] on div "AI 推薦 ： 無結果，請嘗試搜尋其他語言關鍵字或條件" at bounding box center [383, 156] width 539 height 46
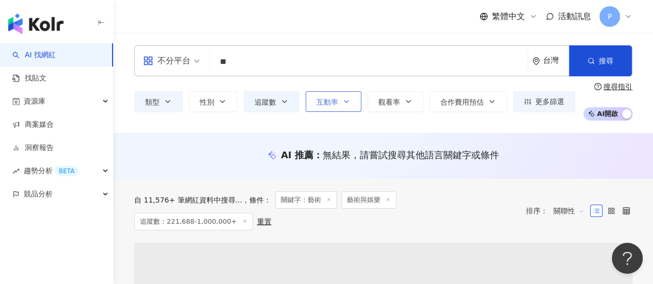
click at [338, 102] on button "互動率" at bounding box center [334, 101] width 56 height 21
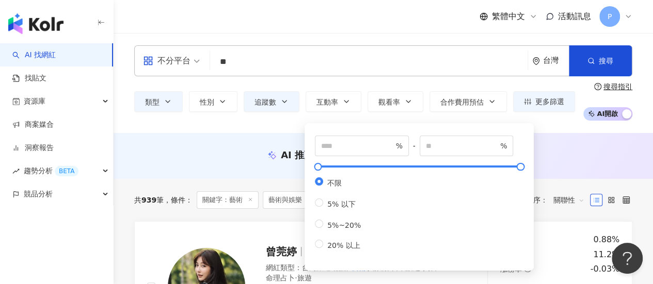
click at [356, 84] on div "類型 性別 追蹤數 互動率 觀看率 合作費用預估 更多篩選 不限 女 男 其他 ****** - ******* 不限 小型 奈米網紅 (<1萬) 微型網紅 …" at bounding box center [383, 102] width 498 height 38
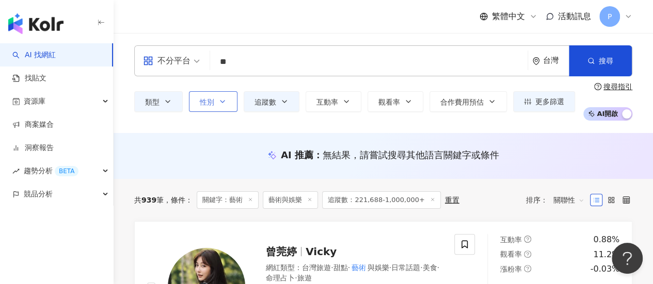
click at [217, 103] on button "性別" at bounding box center [213, 101] width 49 height 21
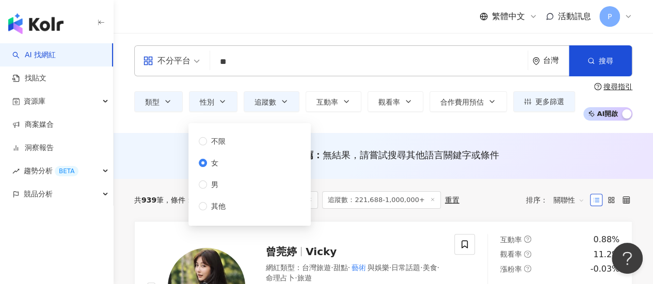
click at [126, 152] on div "AI 推薦 ： 無結果，請嘗試搜尋其他語言關鍵字或條件" at bounding box center [383, 158] width 539 height 19
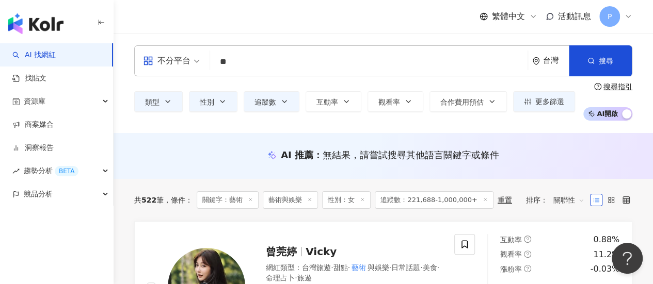
click at [248, 59] on input "**" at bounding box center [368, 62] width 309 height 20
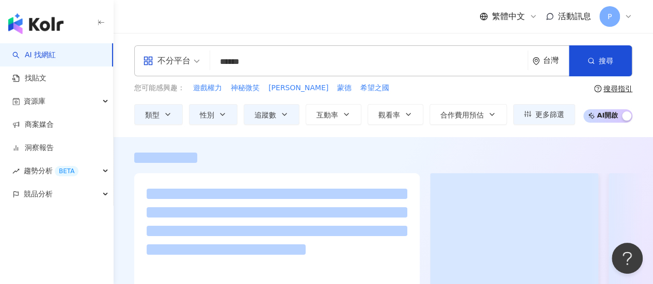
click at [331, 38] on div "不分平台 藝術or美妝 ****** 台灣 搜尋 keyword 搜尋名稱、敘述、貼文含有關鍵字 “ 藝術or美妝 ” 的網紅 您可能感興趣： 遊戲權力 神秘…" at bounding box center [383, 85] width 539 height 104
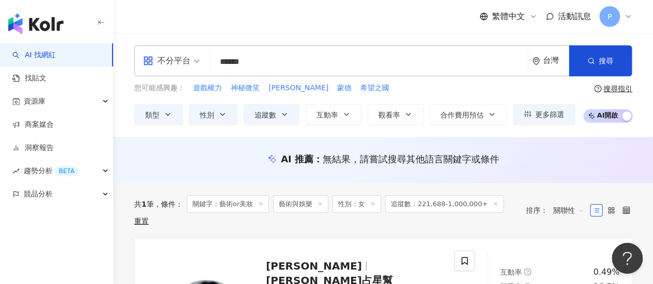
click at [282, 72] on div "不分平台 ****** 台灣 搜尋 keyword 搜尋名稱、敘述、貼文含有關鍵字 “ 藝術or美妝 ” 的網紅" at bounding box center [383, 60] width 498 height 31
type input "**"
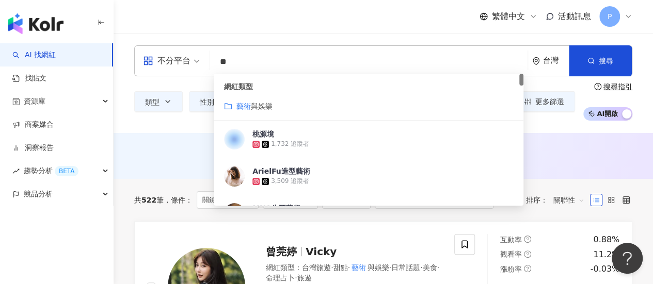
click at [253, 26] on div "繁體中文 活動訊息 P" at bounding box center [383, 16] width 498 height 33
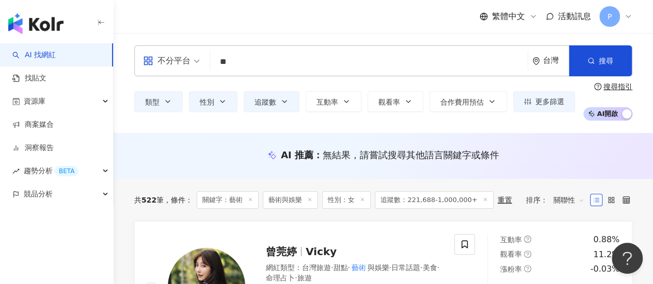
click at [544, 60] on div "台灣" at bounding box center [556, 60] width 26 height 9
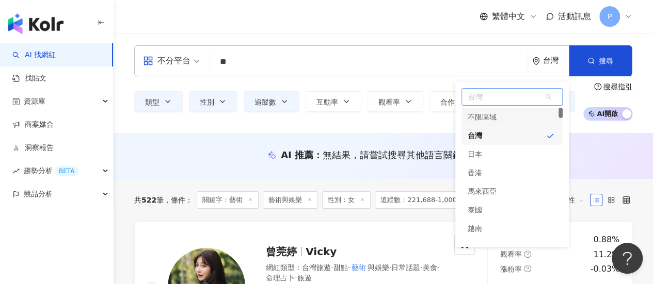
click at [483, 115] on div "不限區域" at bounding box center [482, 117] width 29 height 19
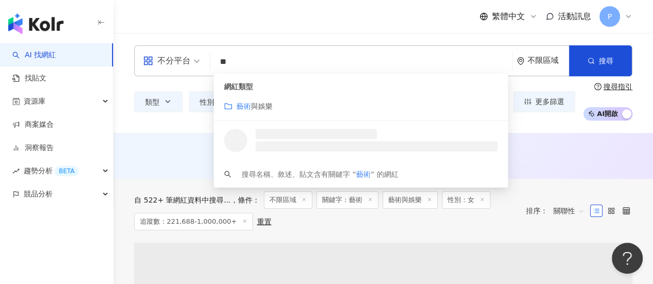
click at [300, 59] on input "**" at bounding box center [361, 62] width 294 height 20
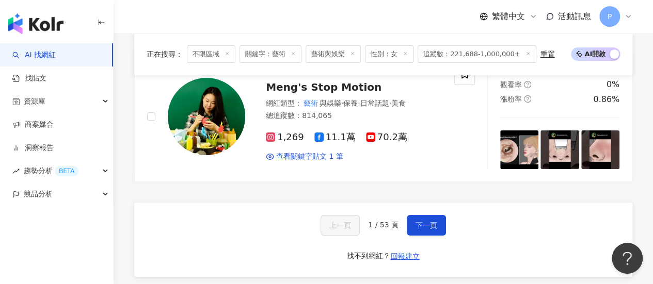
scroll to position [1806, 0]
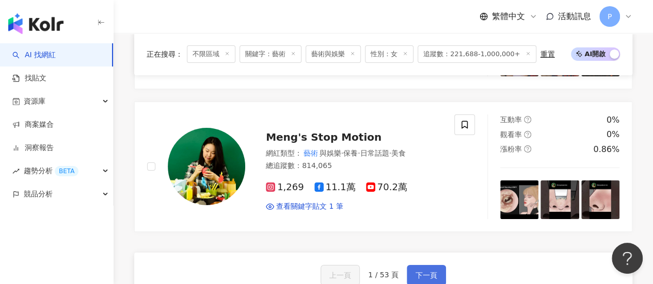
click at [420, 271] on span "下一頁" at bounding box center [426, 275] width 22 height 8
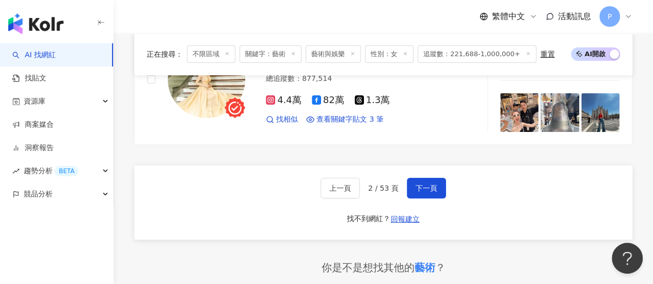
scroll to position [1962, 0]
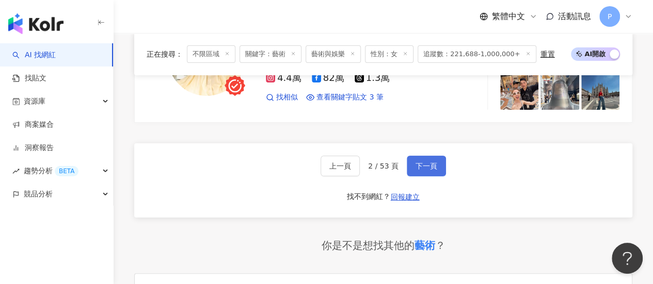
click at [427, 162] on span "下一頁" at bounding box center [426, 166] width 22 height 8
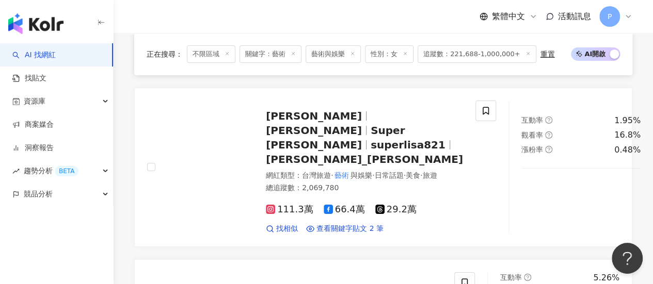
scroll to position [1870, 0]
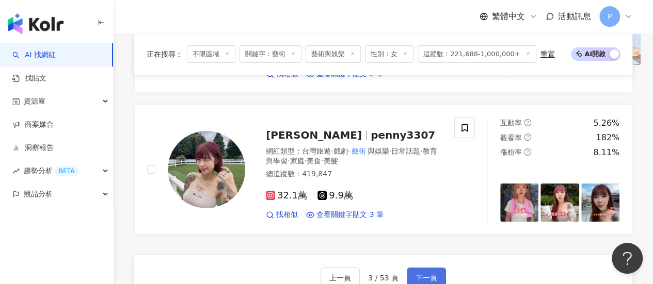
click at [432, 274] on span "下一頁" at bounding box center [426, 278] width 22 height 8
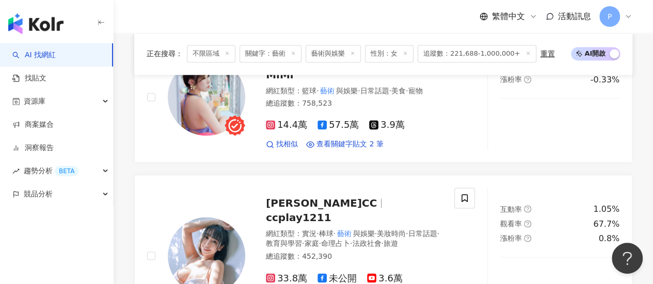
scroll to position [1928, 0]
